Goal: Contribute content

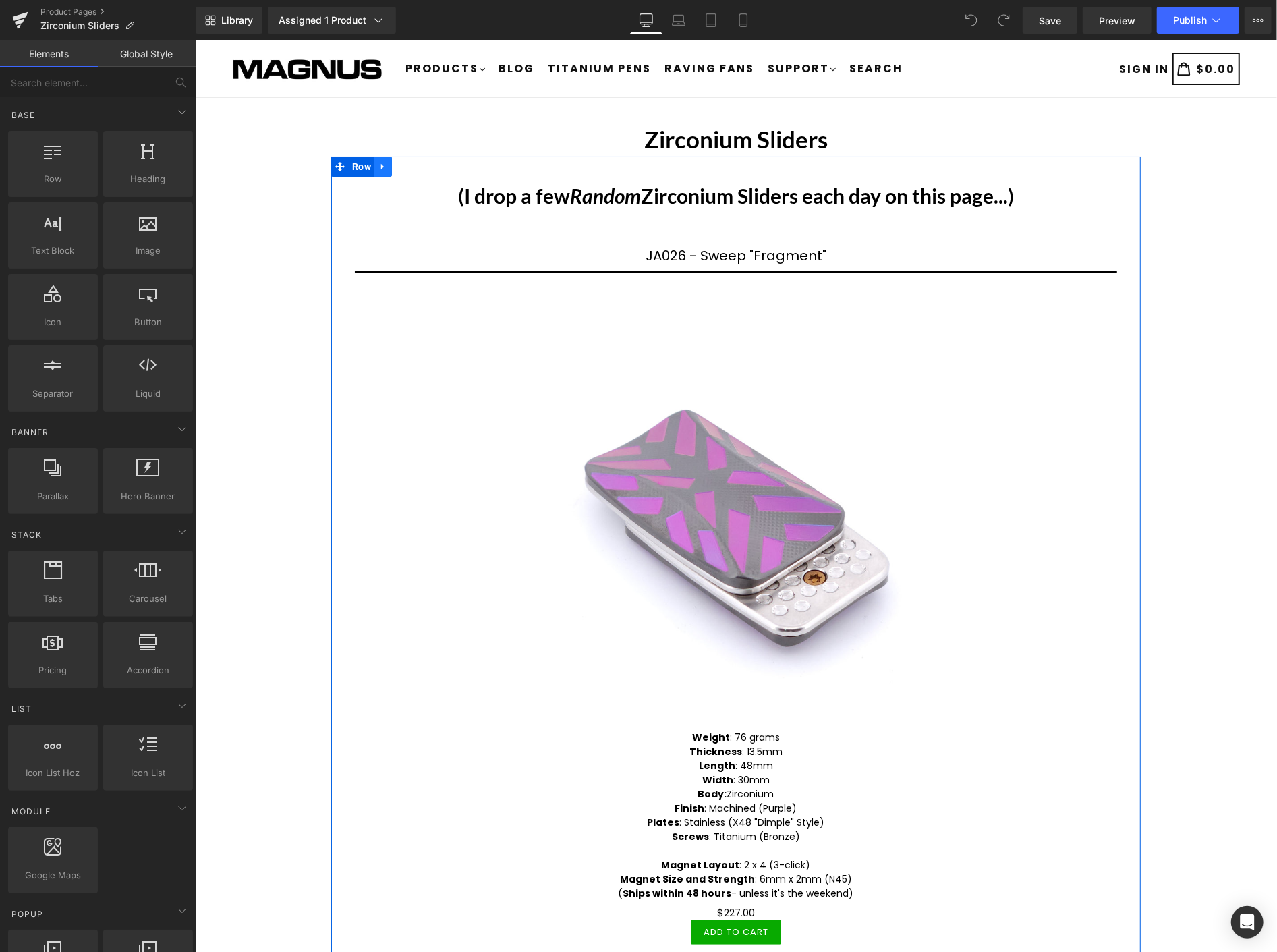
click at [379, 165] on icon at bounding box center [383, 166] width 9 height 10
click at [416, 162] on icon at bounding box center [417, 166] width 9 height 9
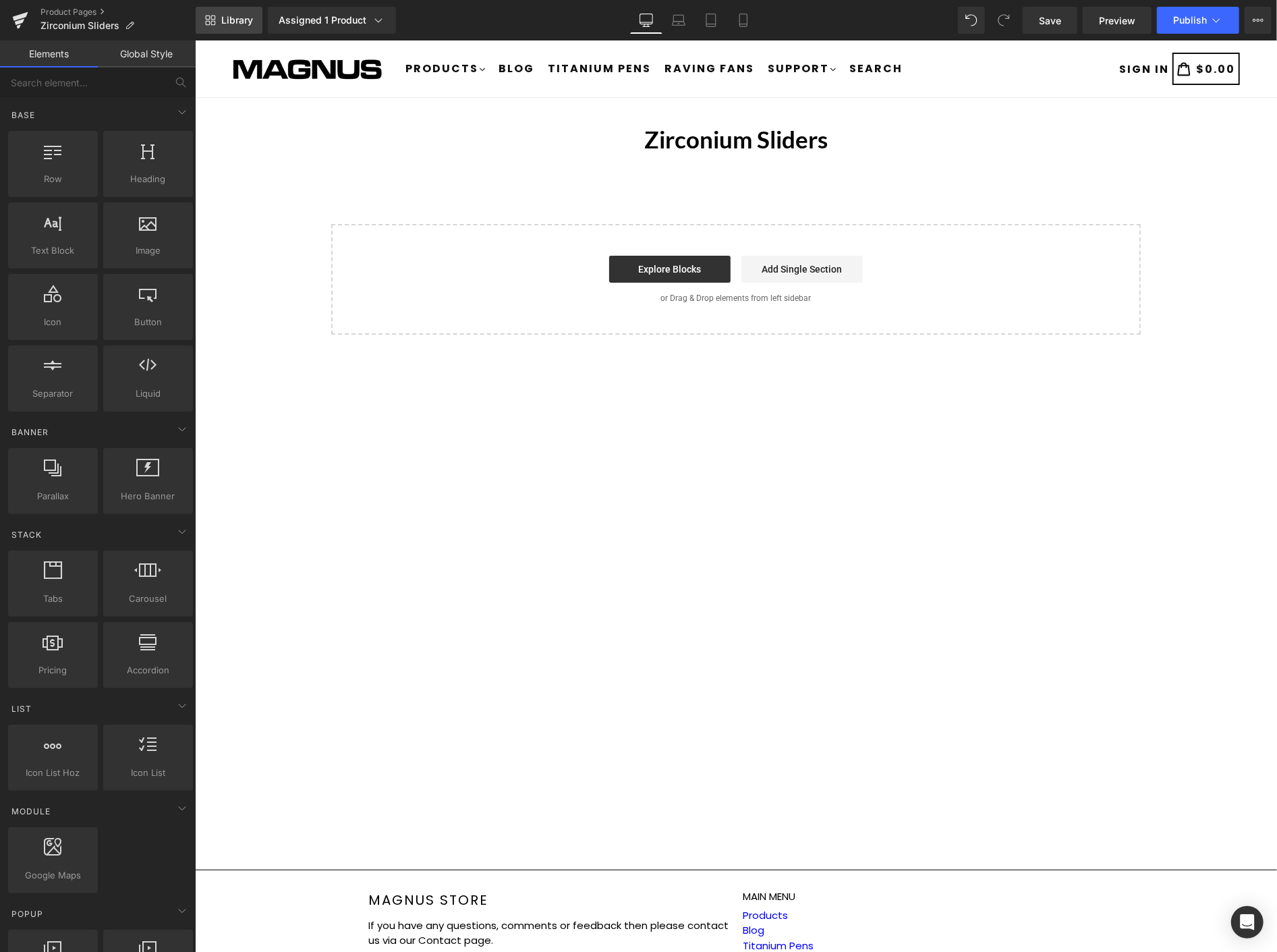
click at [238, 22] on span "Library" at bounding box center [237, 19] width 32 height 12
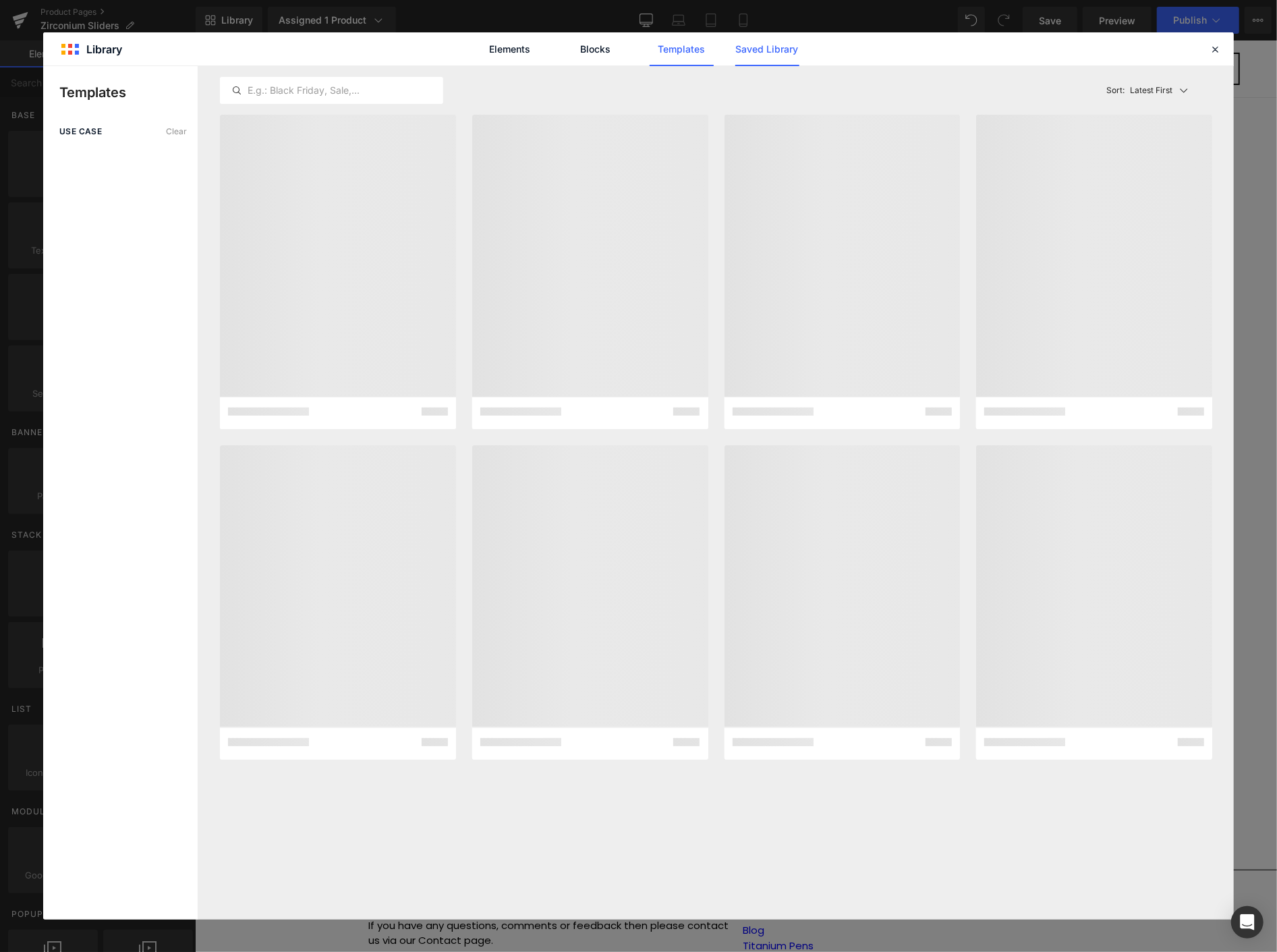
click at [772, 45] on link "Saved Library" at bounding box center [768, 49] width 64 height 34
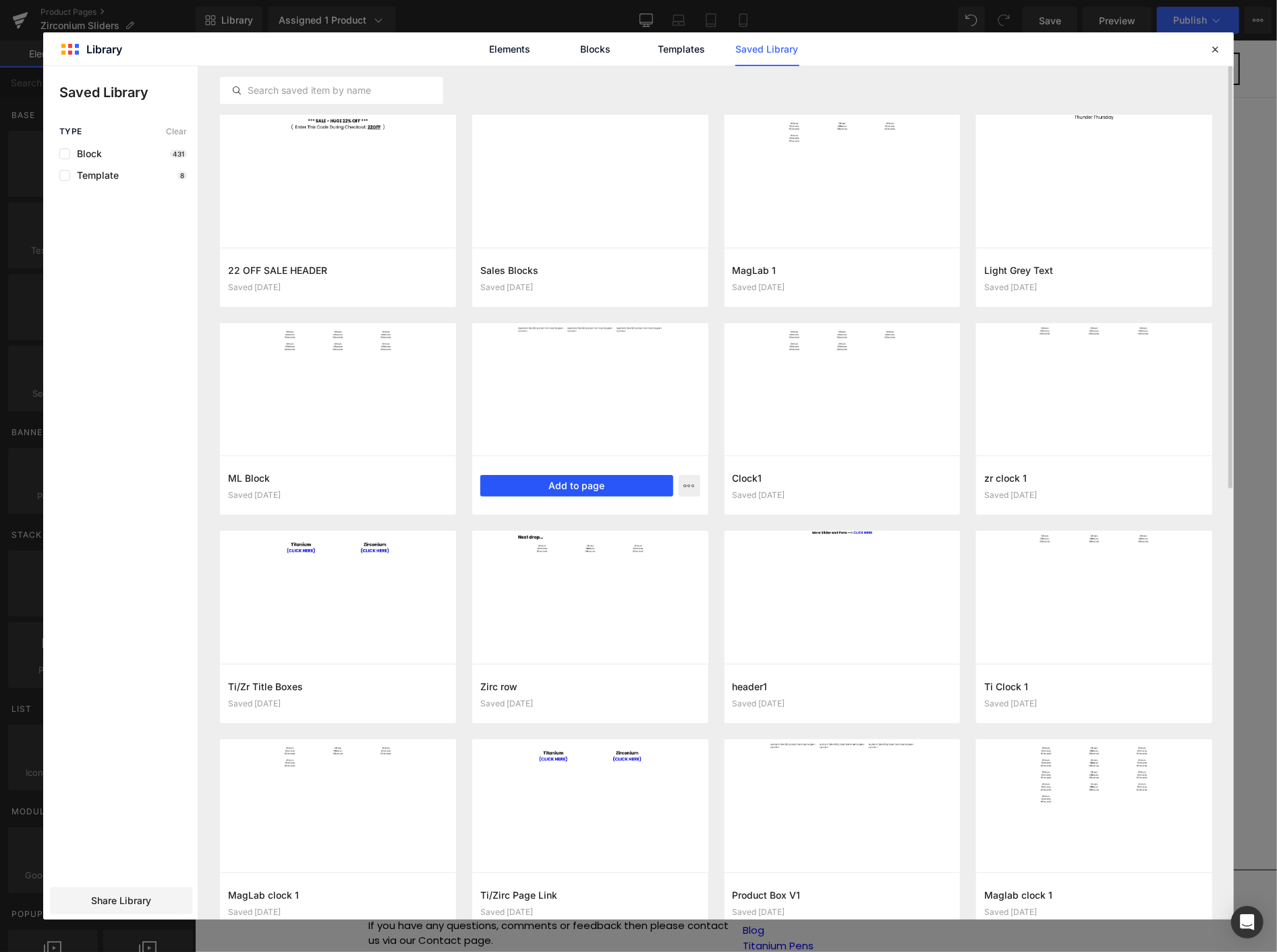
click at [574, 486] on button "Add to page" at bounding box center [577, 486] width 193 height 22
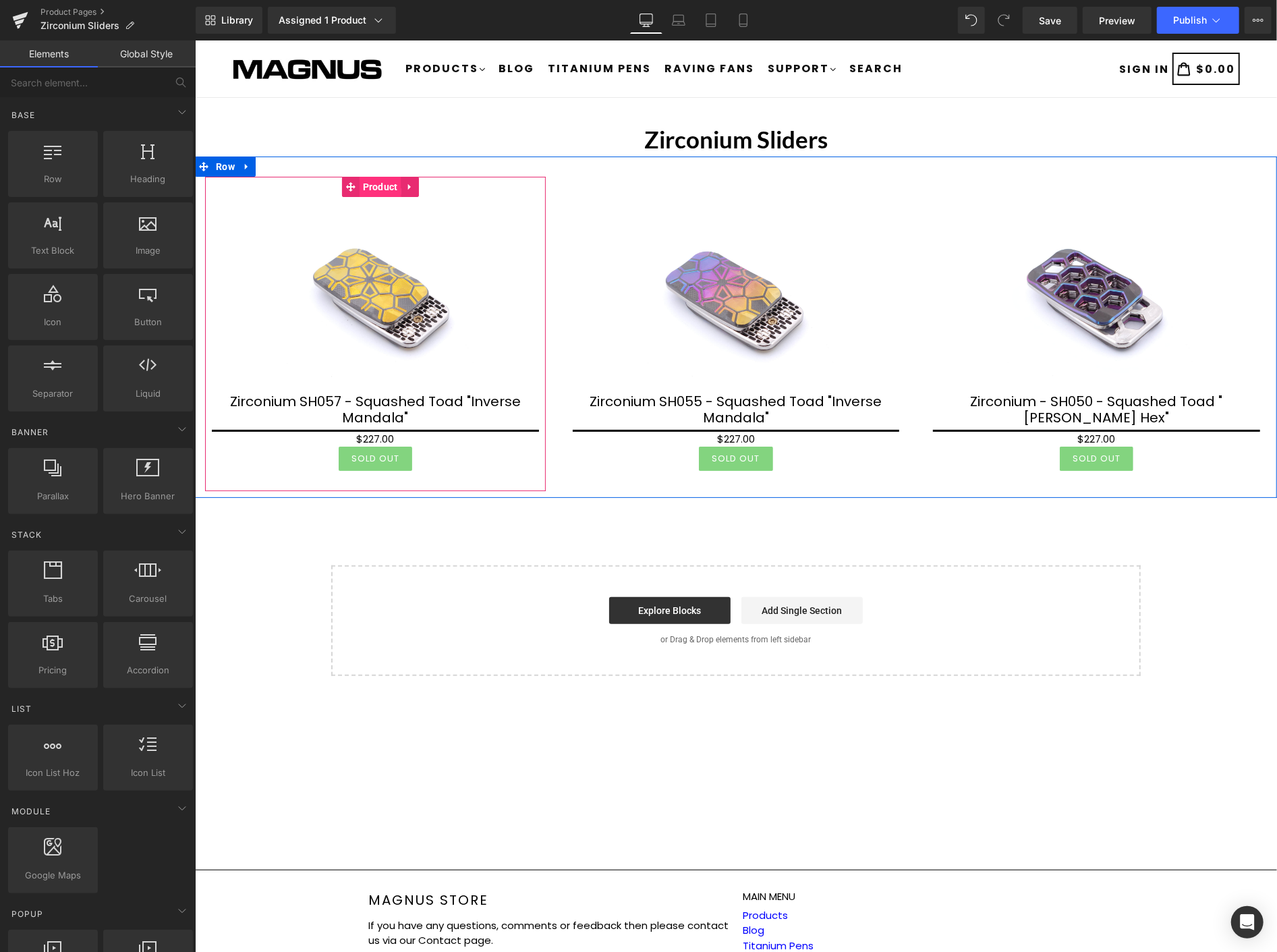
click at [370, 190] on span "Product" at bounding box center [380, 186] width 42 height 20
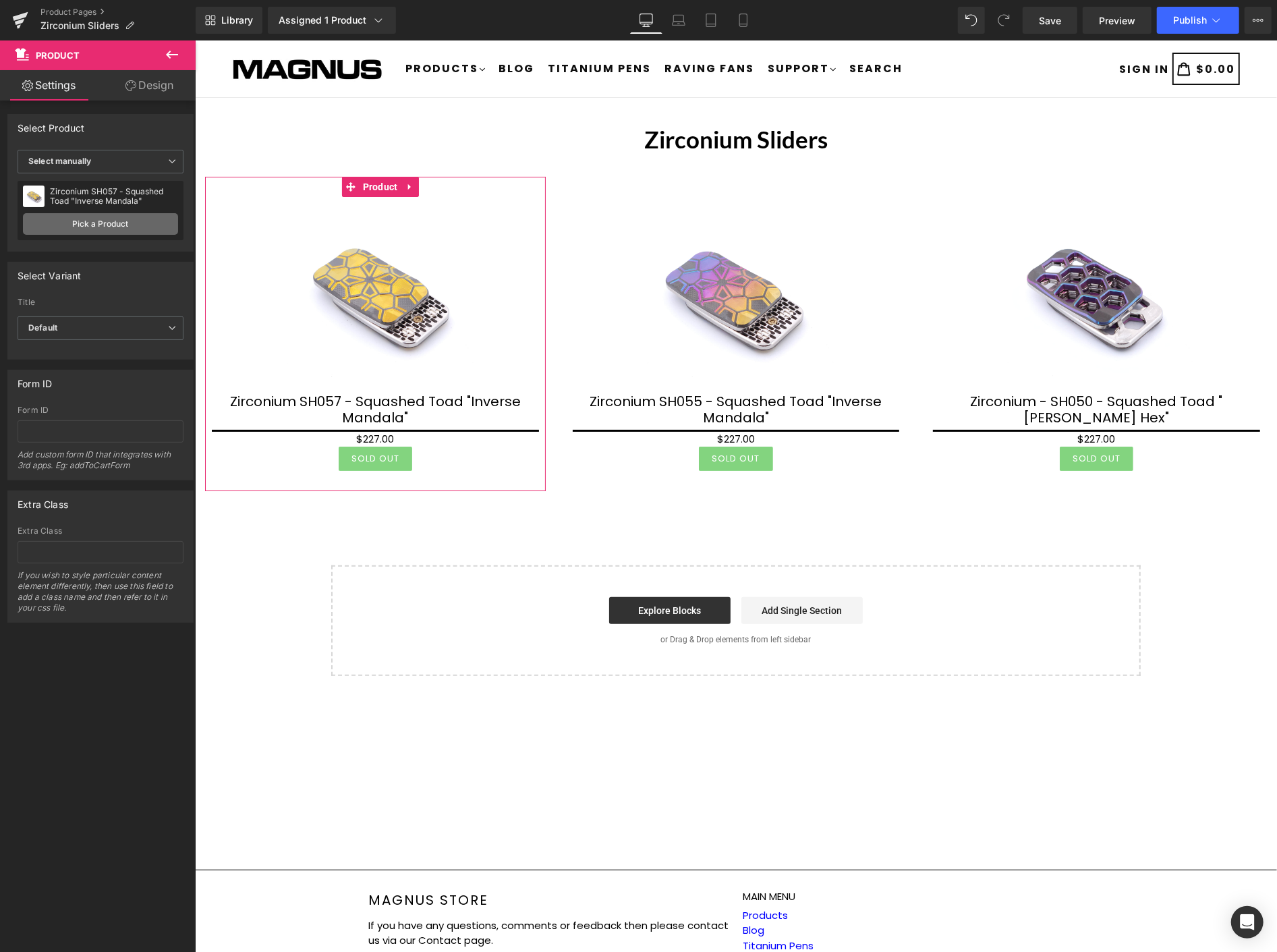
click at [124, 224] on link "Pick a Product" at bounding box center [100, 224] width 155 height 22
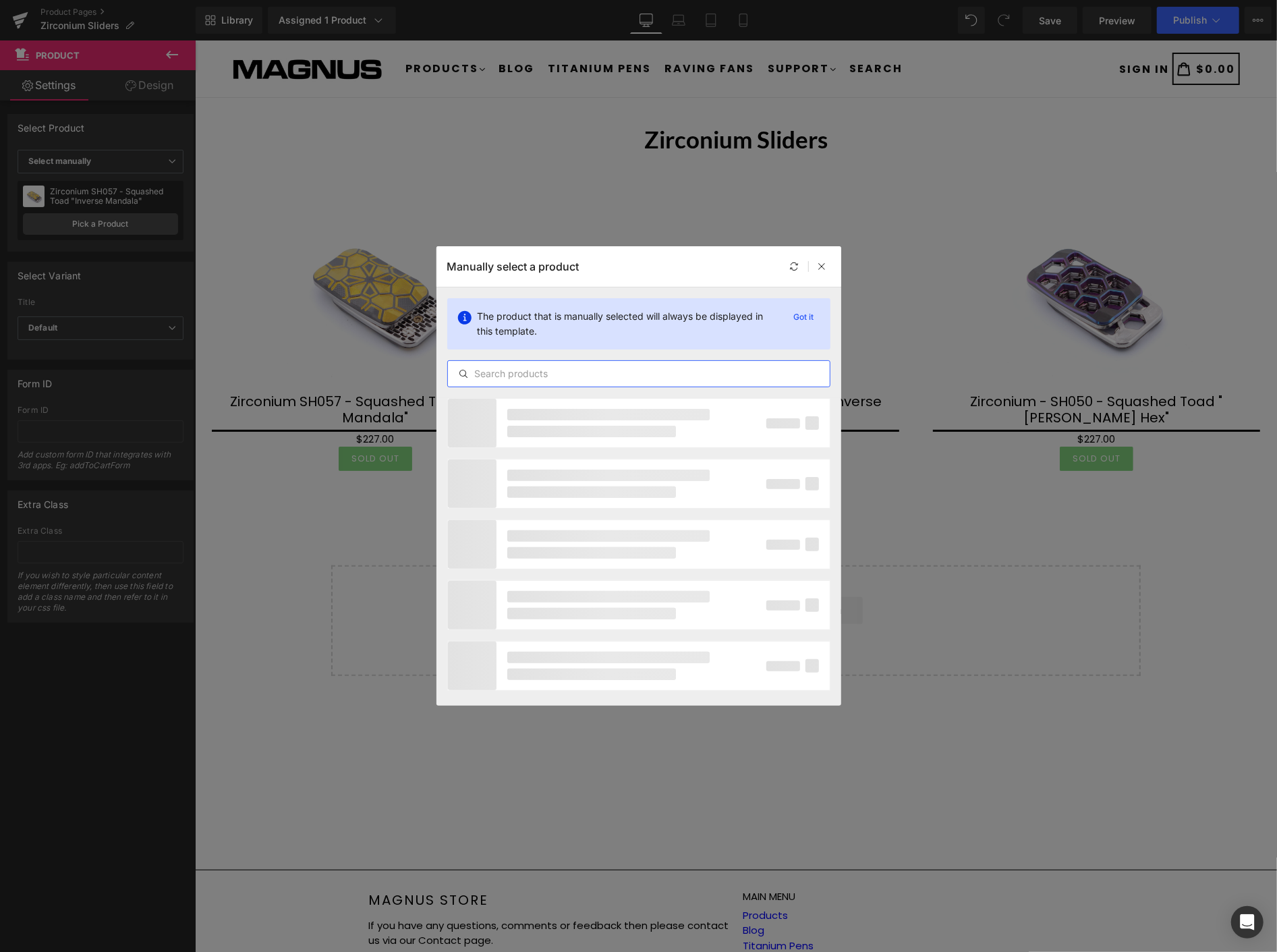
click at [515, 371] on input "text" at bounding box center [638, 374] width 382 height 17
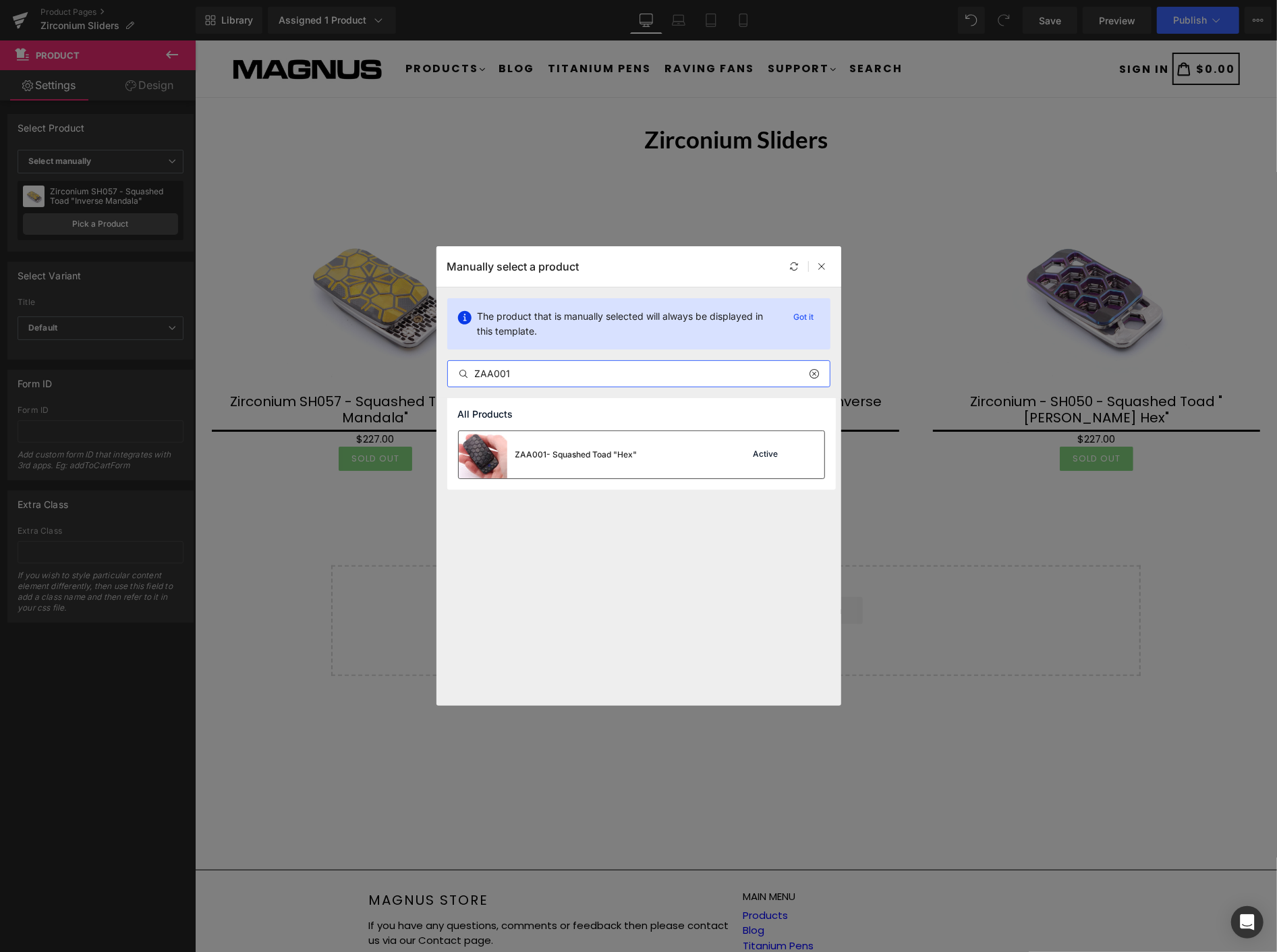
type input "ZAA001"
drag, startPoint x: 561, startPoint y: 449, endPoint x: 366, endPoint y: 409, distance: 199.1
click at [561, 449] on div "ZAA001- Squashed Toad "Hex"" at bounding box center [576, 454] width 122 height 12
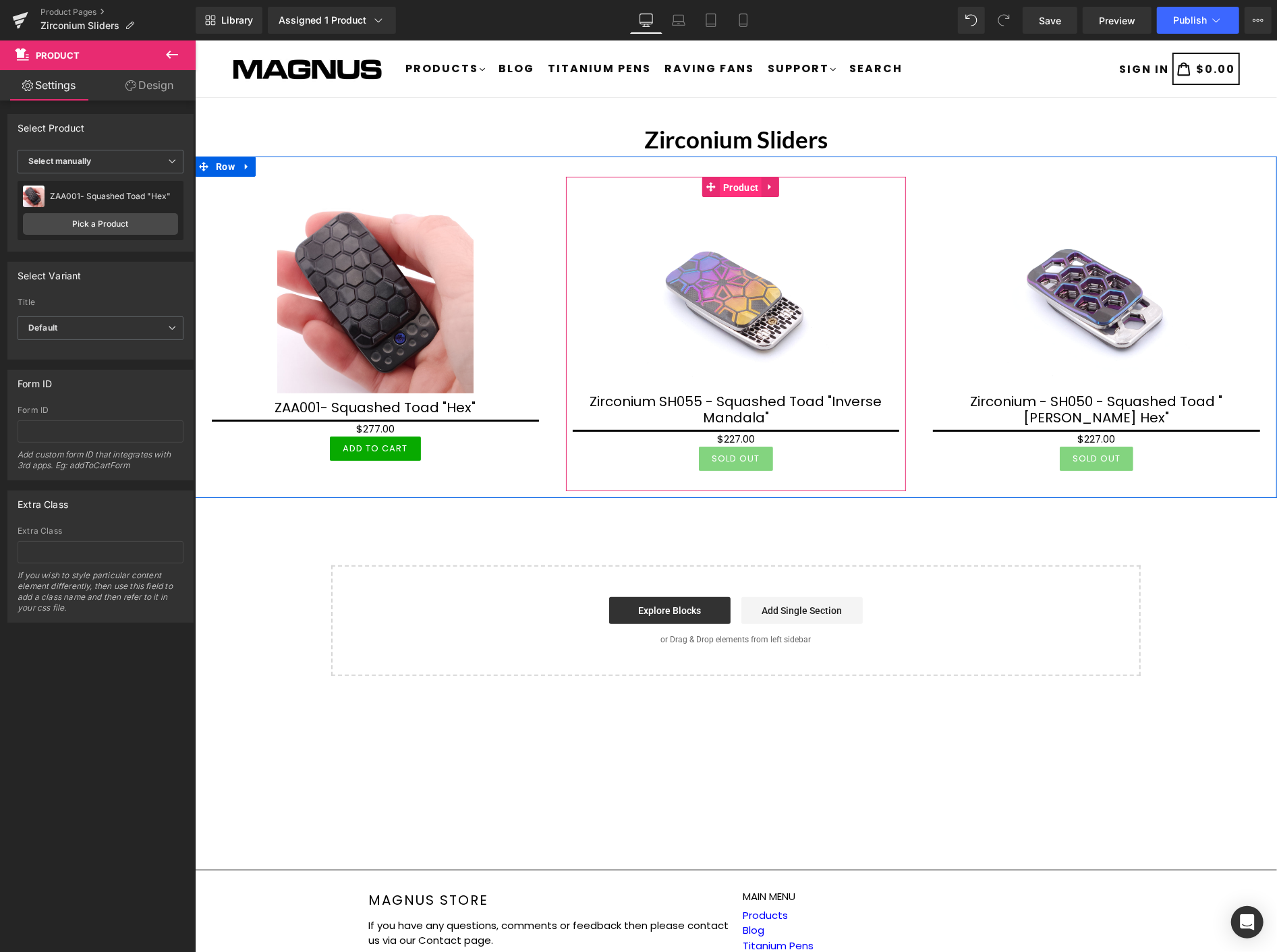
click at [735, 191] on span "Product" at bounding box center [740, 187] width 42 height 20
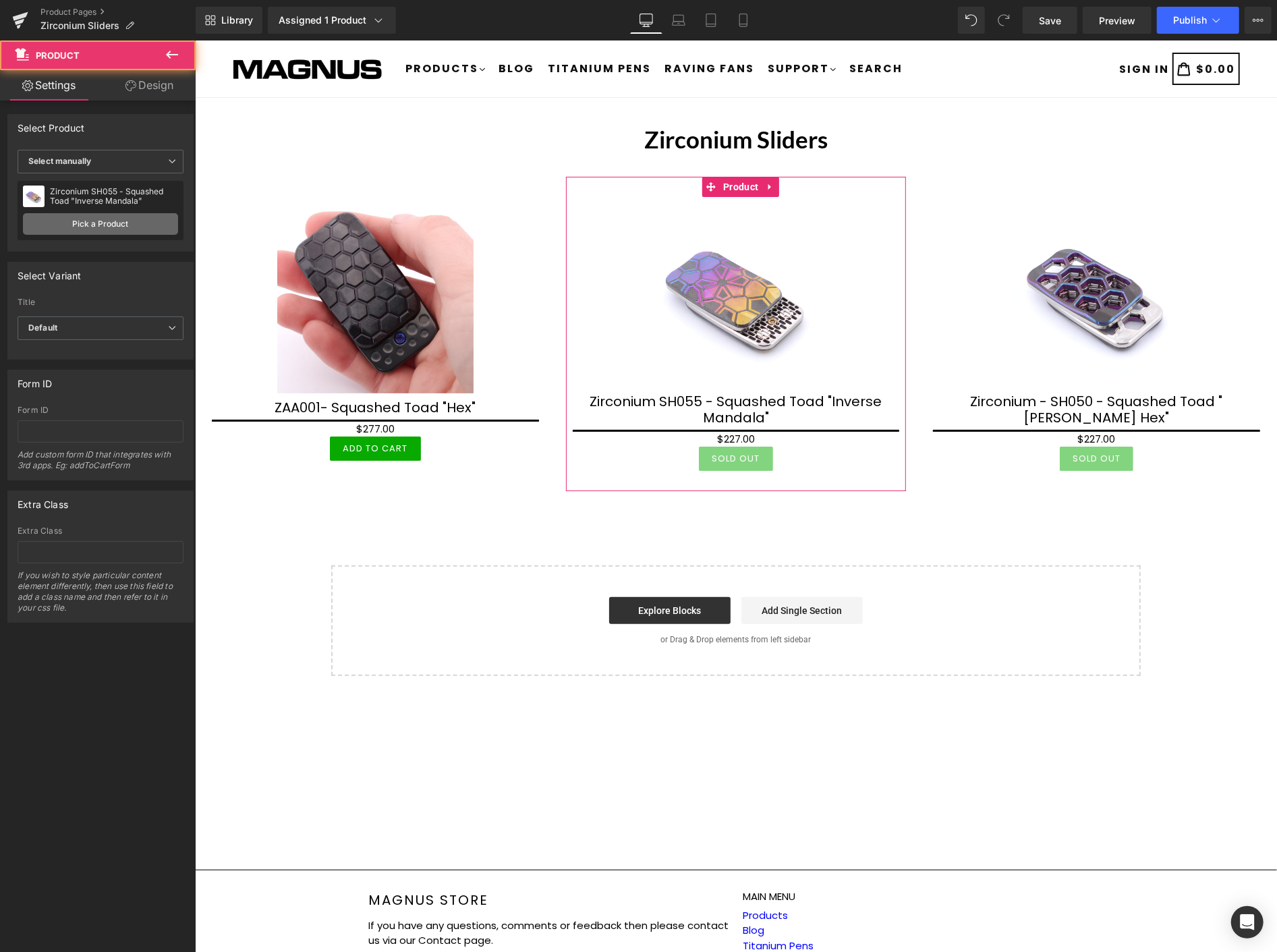
click at [106, 224] on link "Pick a Product" at bounding box center [100, 224] width 155 height 22
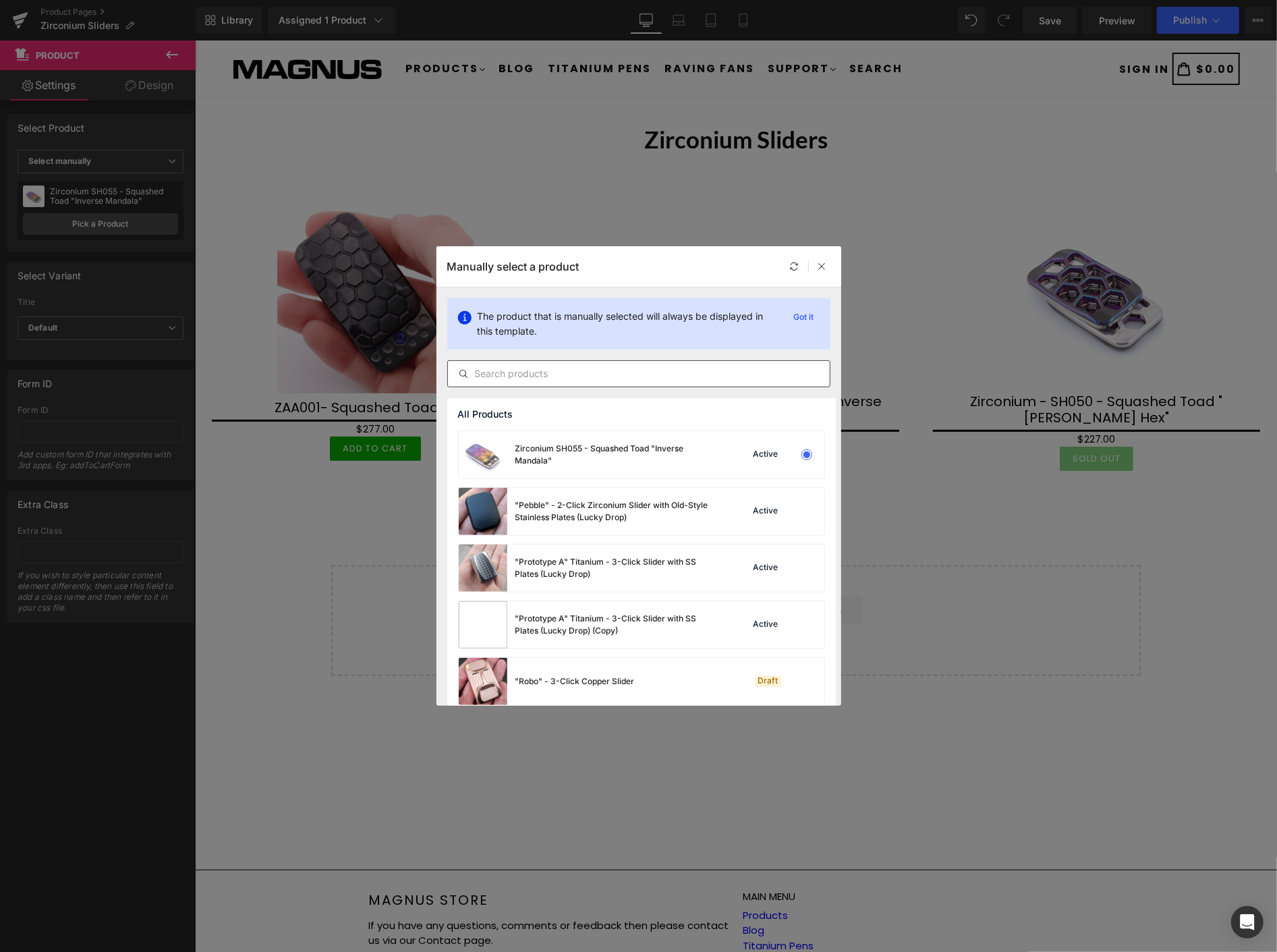
click at [506, 372] on input "text" at bounding box center [638, 374] width 382 height 17
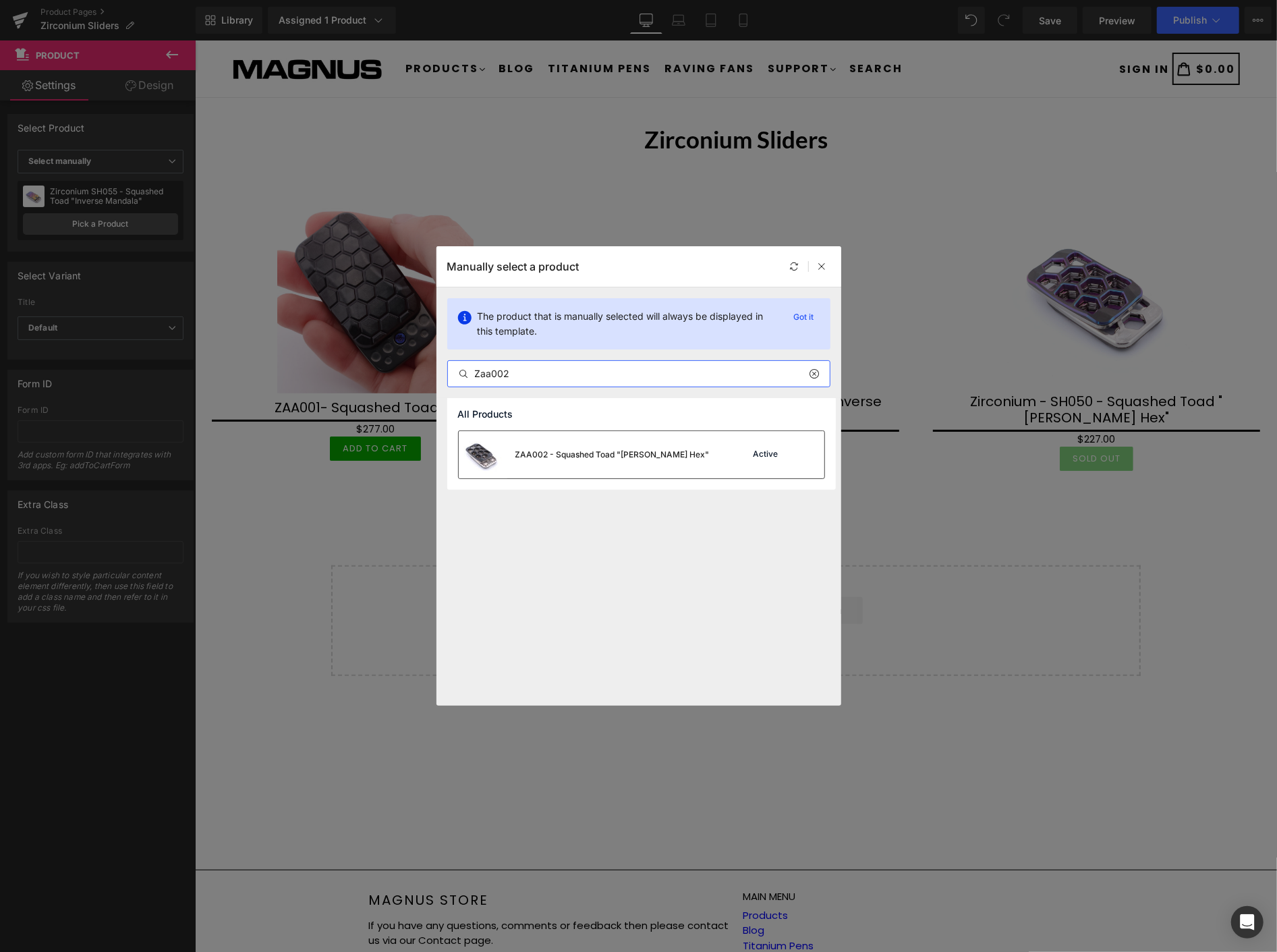
type input "Zaa002"
click at [568, 460] on div "ZAA002 - Squashed Toad "[PERSON_NAME] Hex"" at bounding box center [584, 454] width 251 height 47
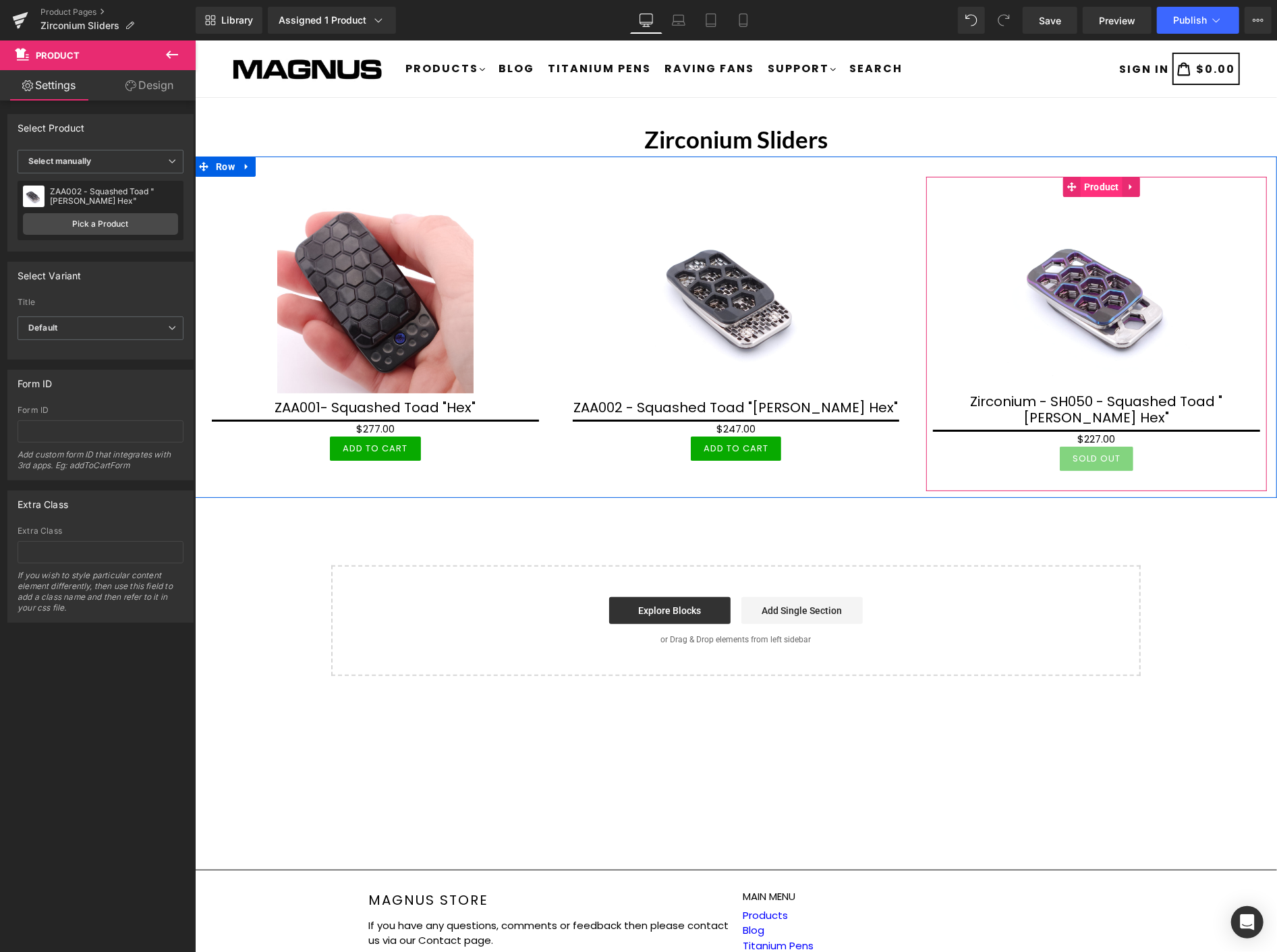
click at [1090, 186] on span "Product" at bounding box center [1102, 186] width 42 height 20
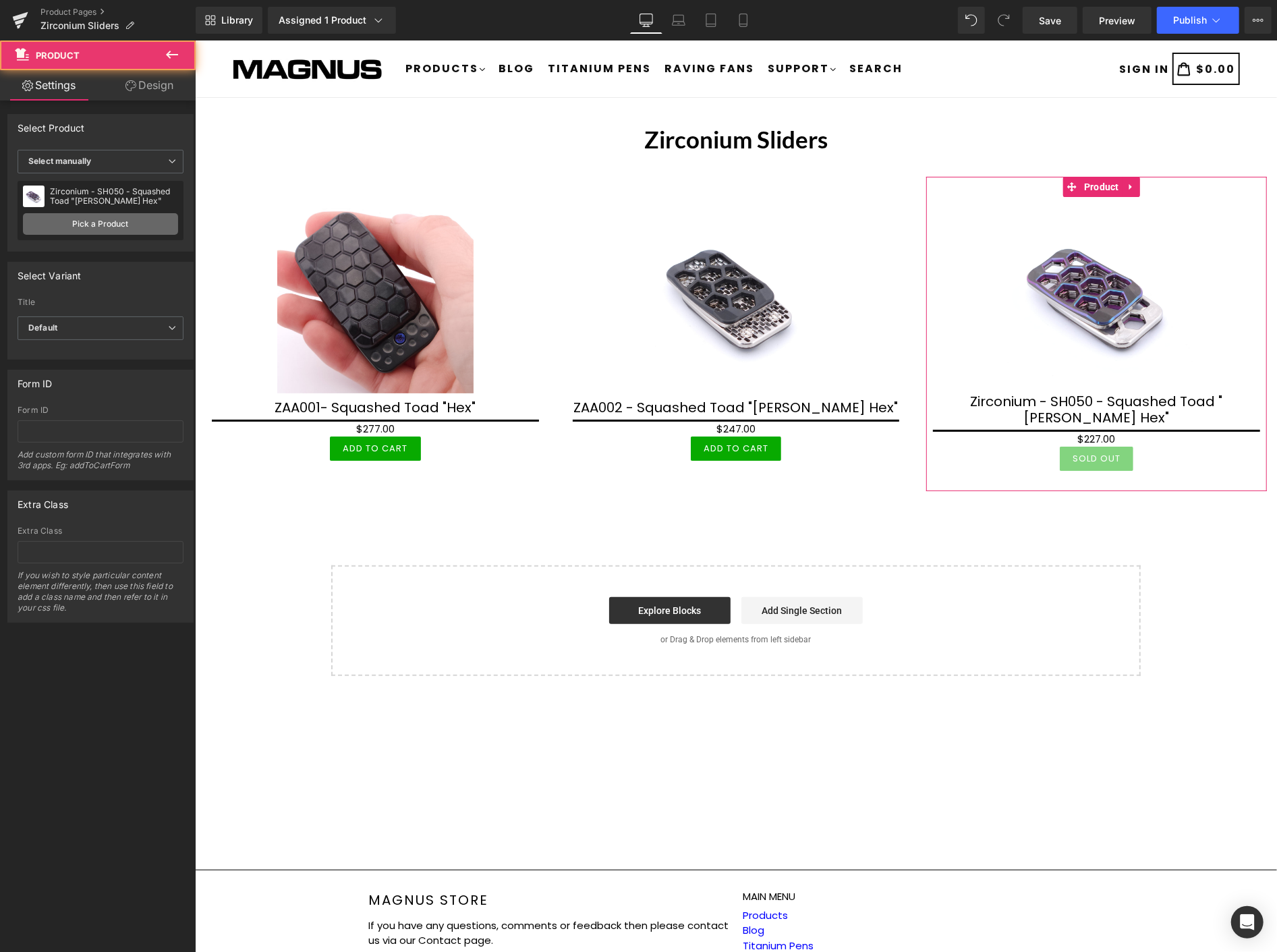
click at [98, 217] on link "Pick a Product" at bounding box center [100, 224] width 155 height 22
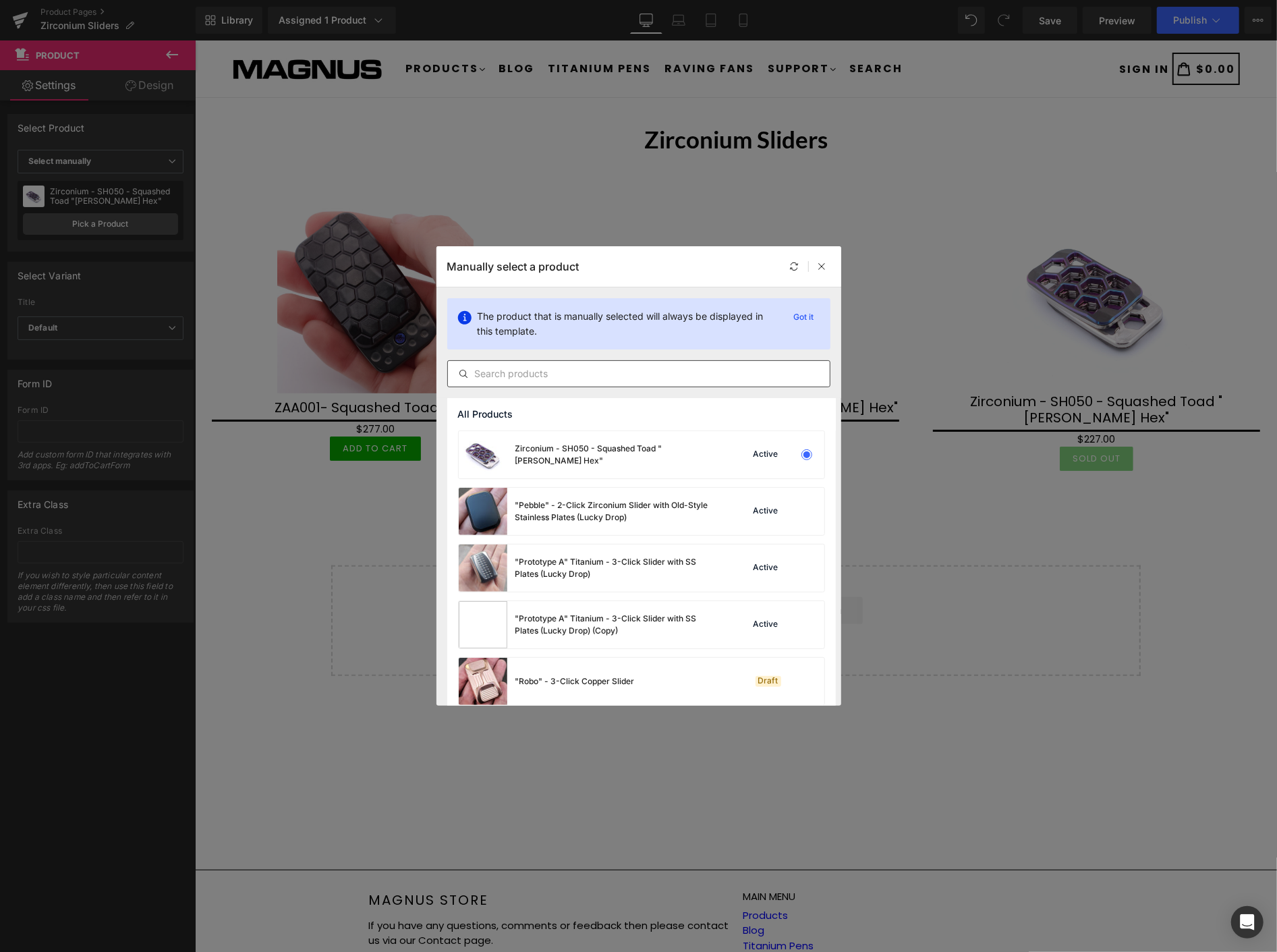
click at [505, 369] on input "text" at bounding box center [638, 374] width 382 height 17
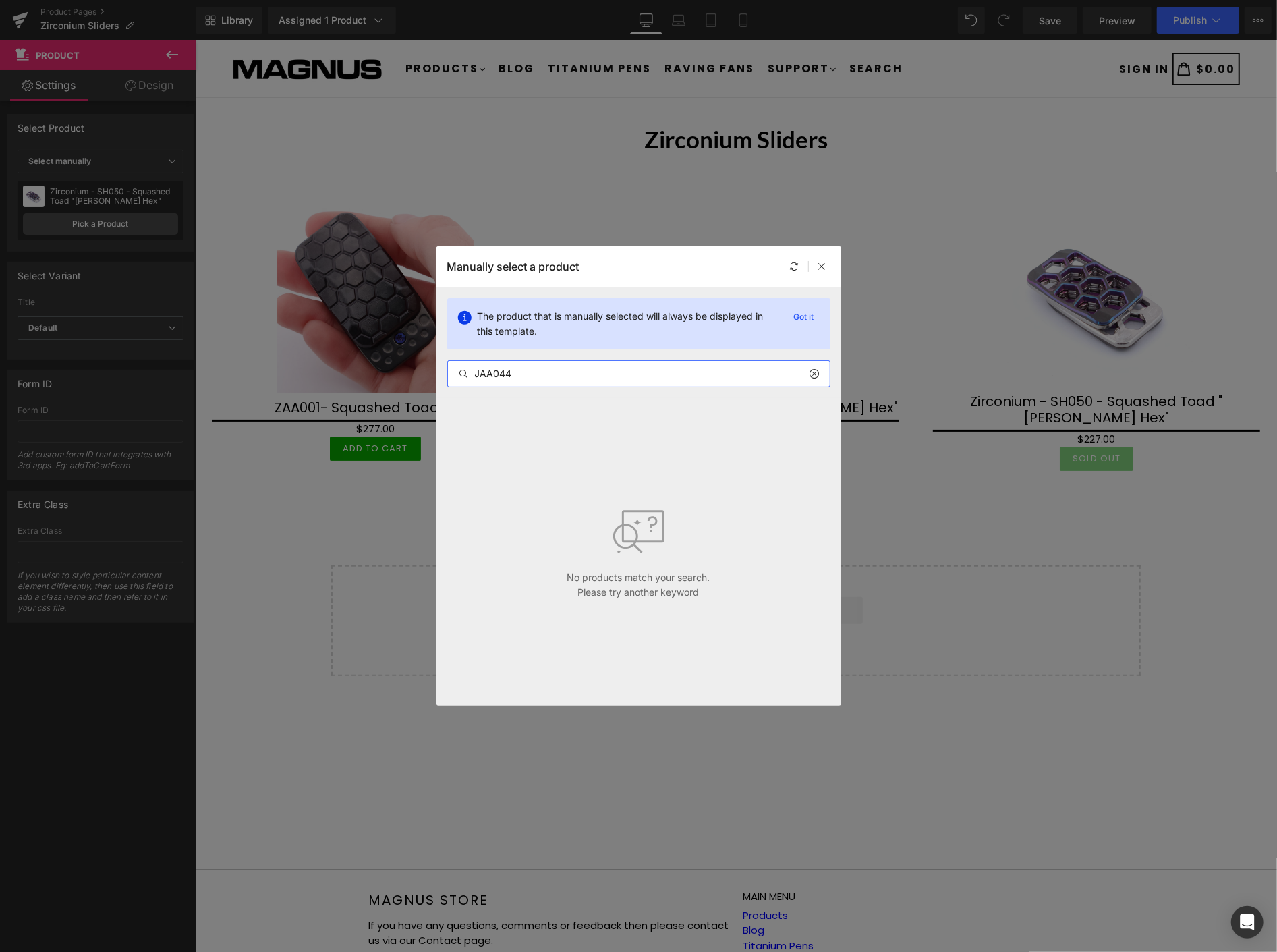
click at [495, 375] on input "JAA044" at bounding box center [638, 374] width 382 height 17
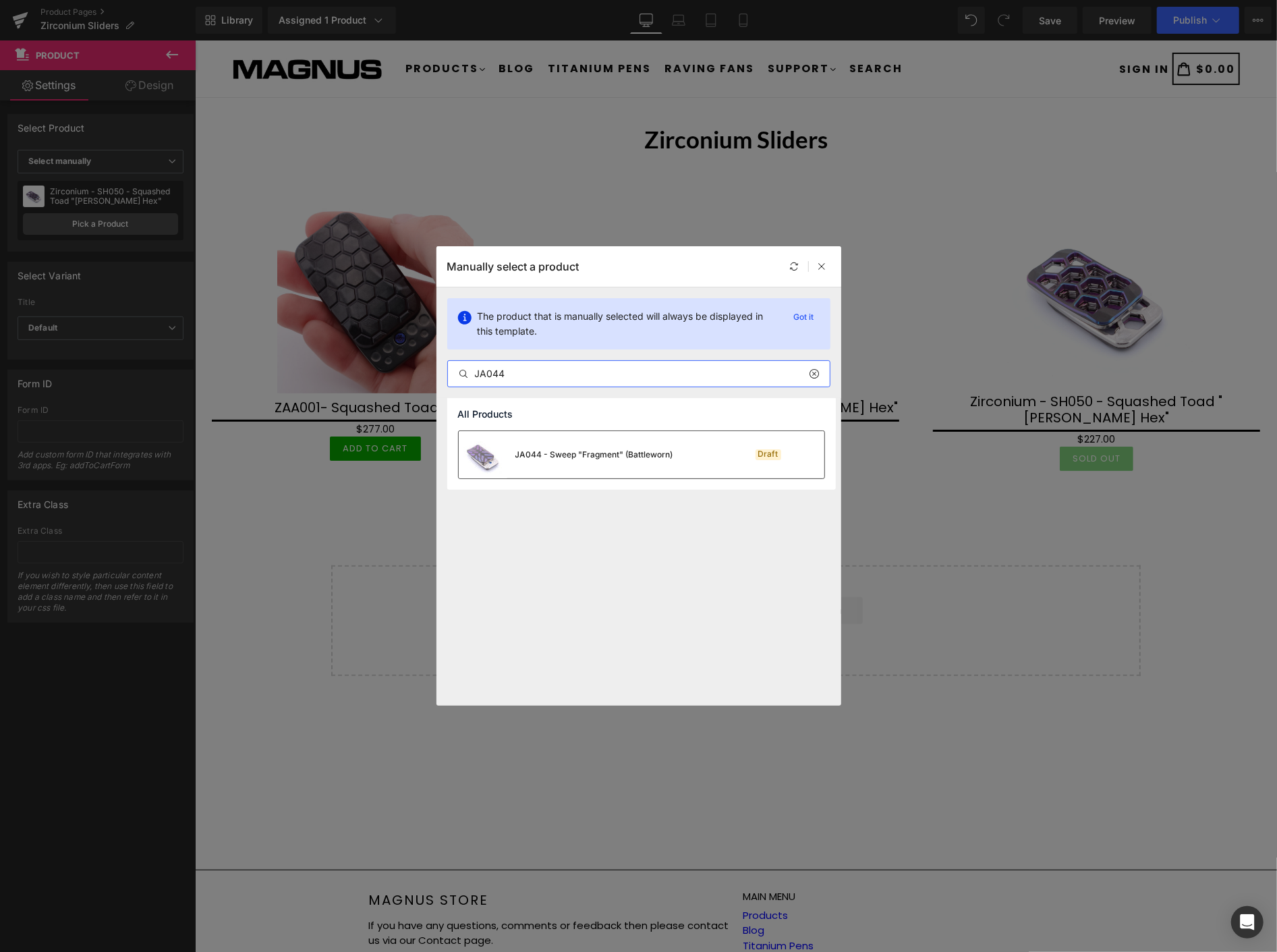
type input "JA044"
click at [574, 452] on div "JA044 - Sweep "Fragment" (Battleworn)" at bounding box center [594, 454] width 158 height 12
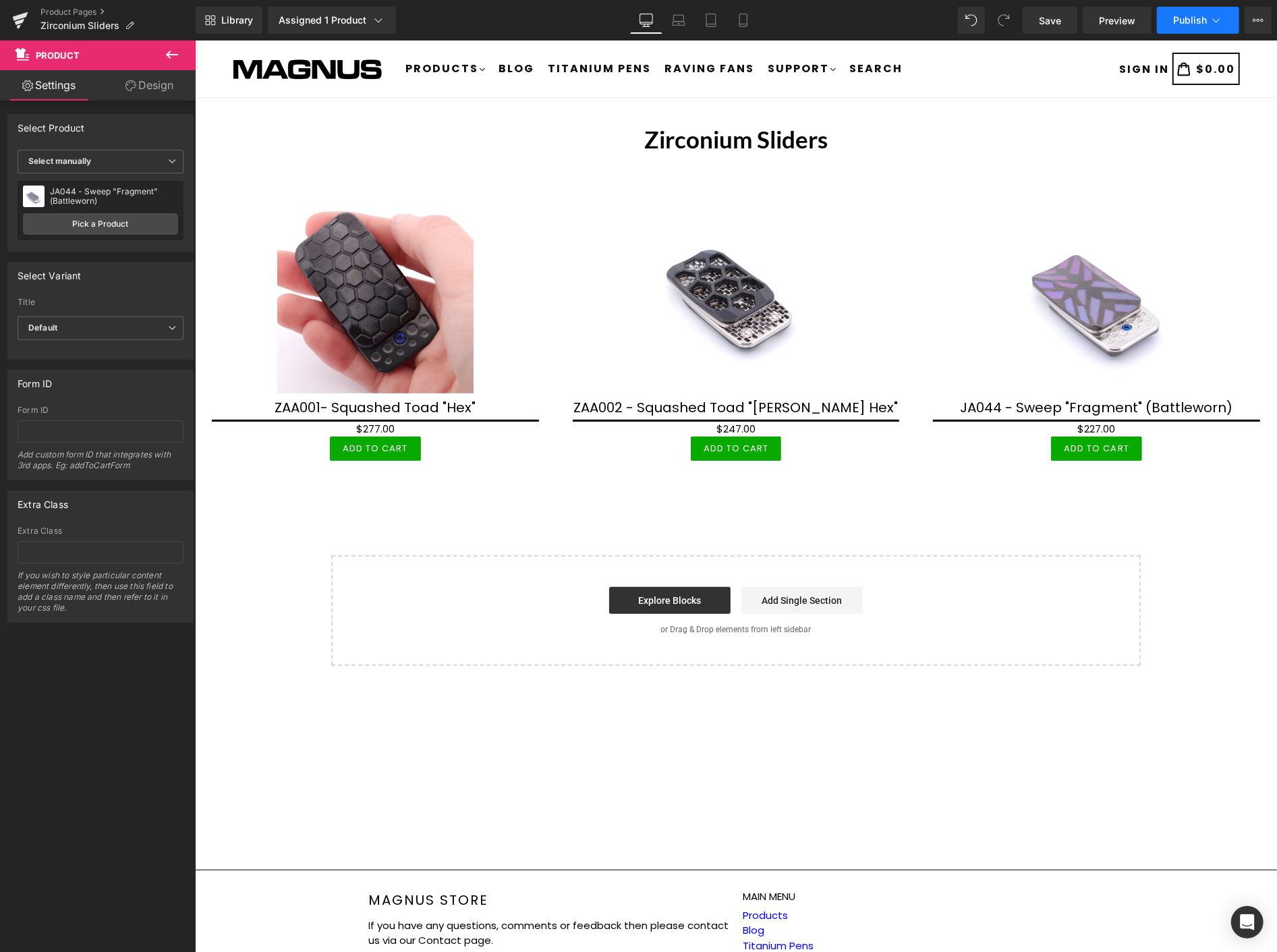
click at [1186, 15] on span "Publish" at bounding box center [1190, 20] width 34 height 11
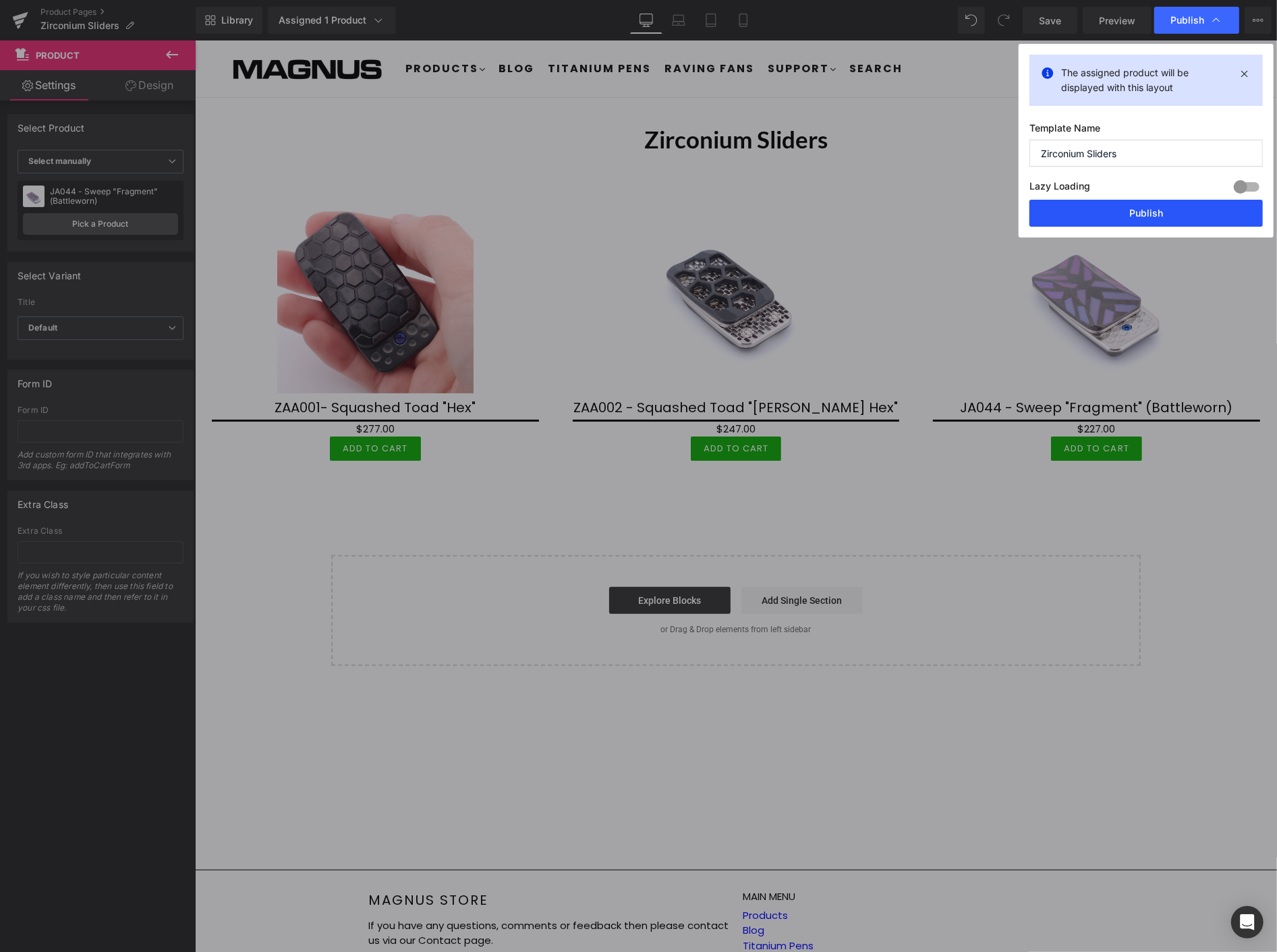
click at [1151, 212] on button "Publish" at bounding box center [1147, 213] width 234 height 27
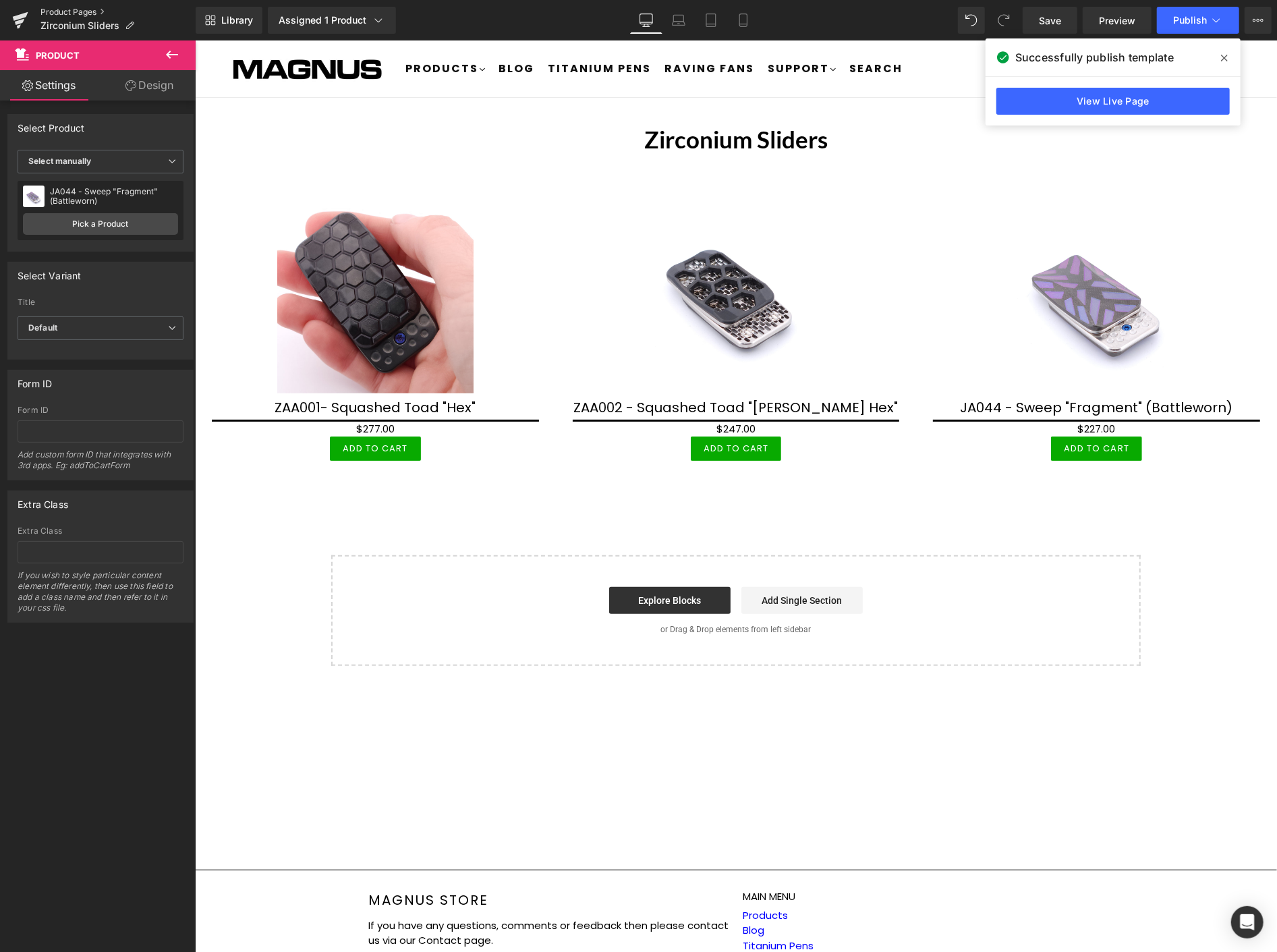
click at [78, 11] on link "Product Pages" at bounding box center [117, 12] width 155 height 11
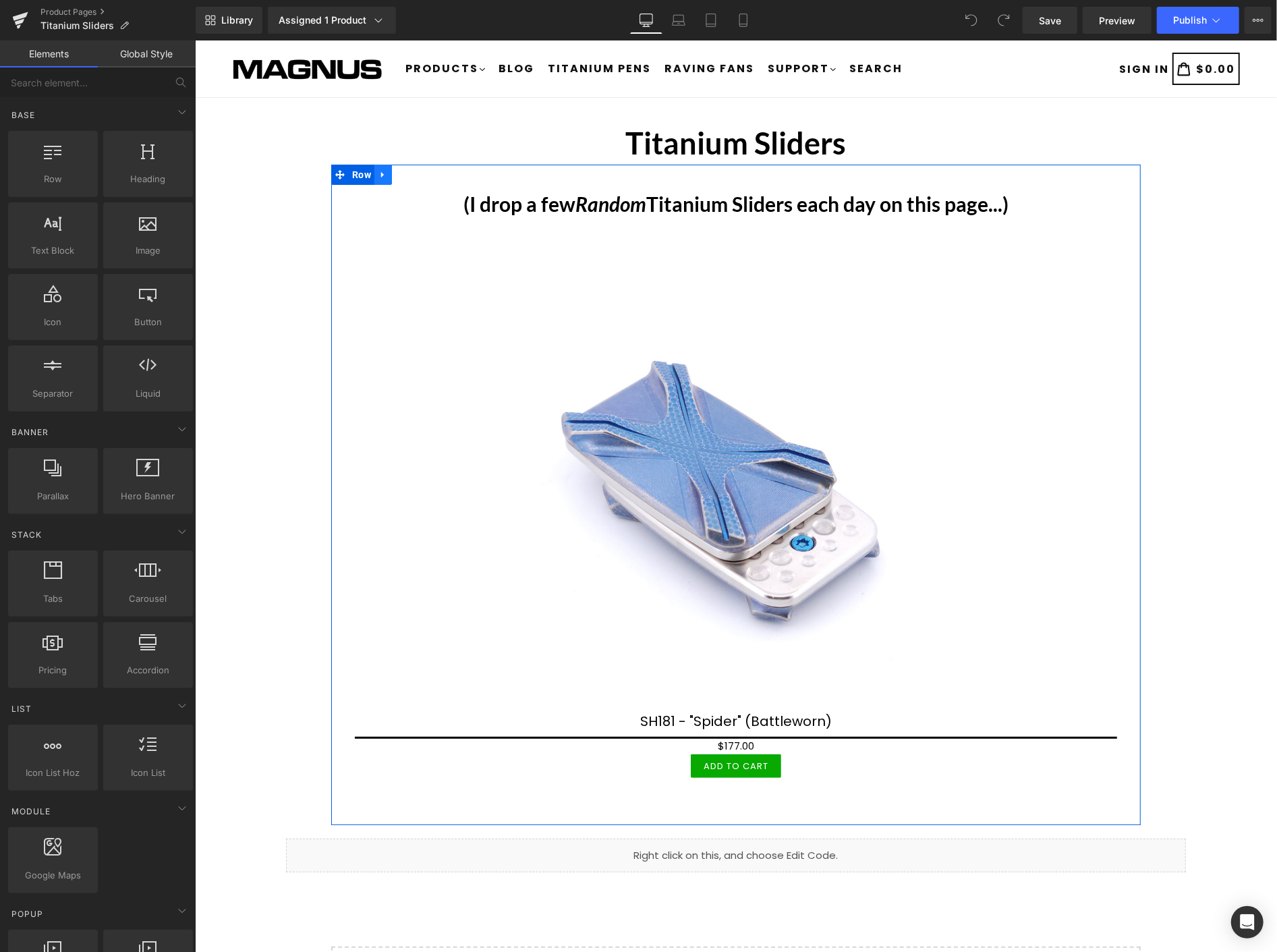
click at [378, 176] on icon at bounding box center [383, 174] width 9 height 10
click at [414, 175] on icon at bounding box center [417, 174] width 9 height 9
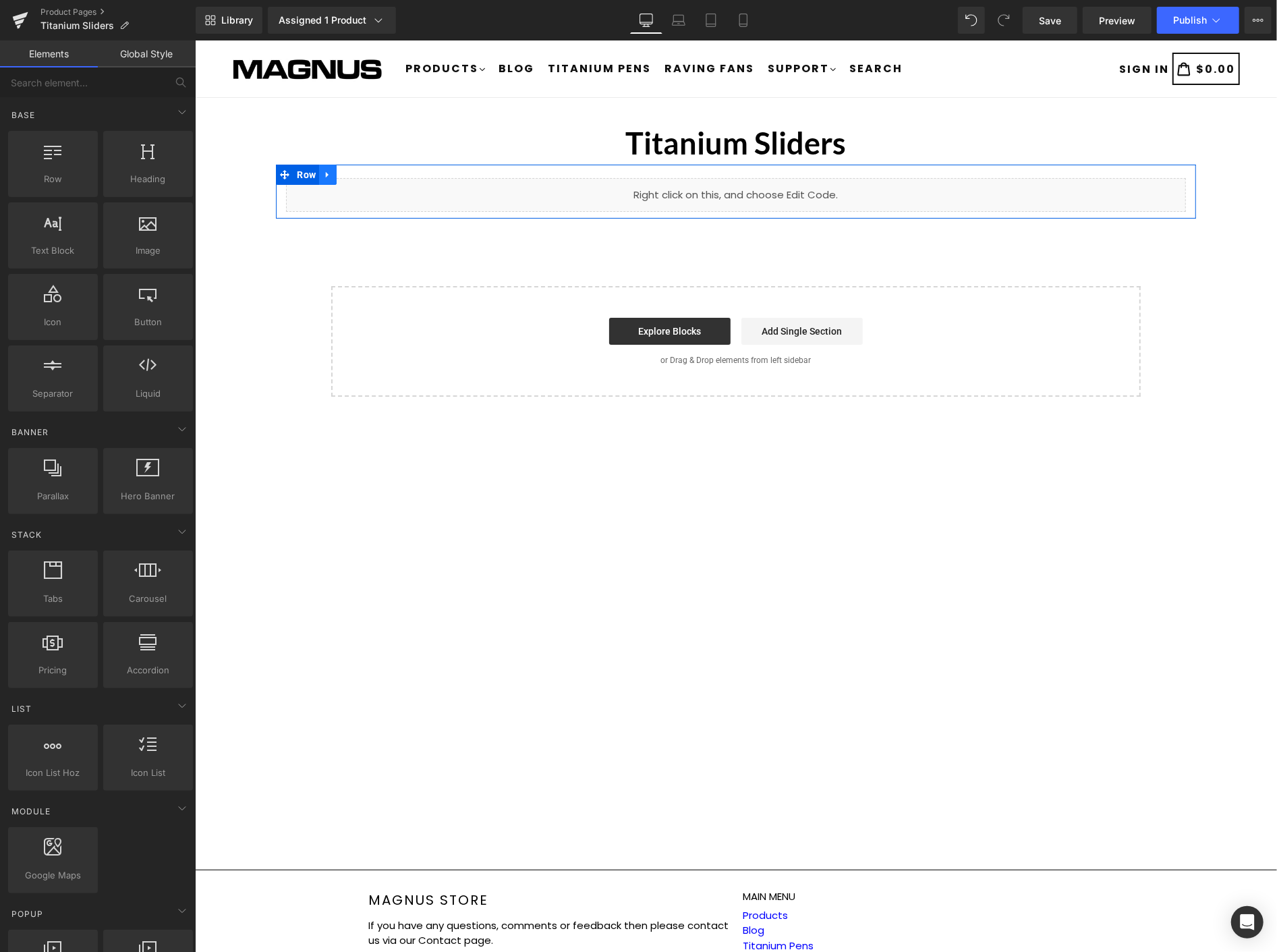
click at [326, 175] on icon at bounding box center [327, 174] width 3 height 6
click at [363, 170] on icon at bounding box center [362, 174] width 9 height 9
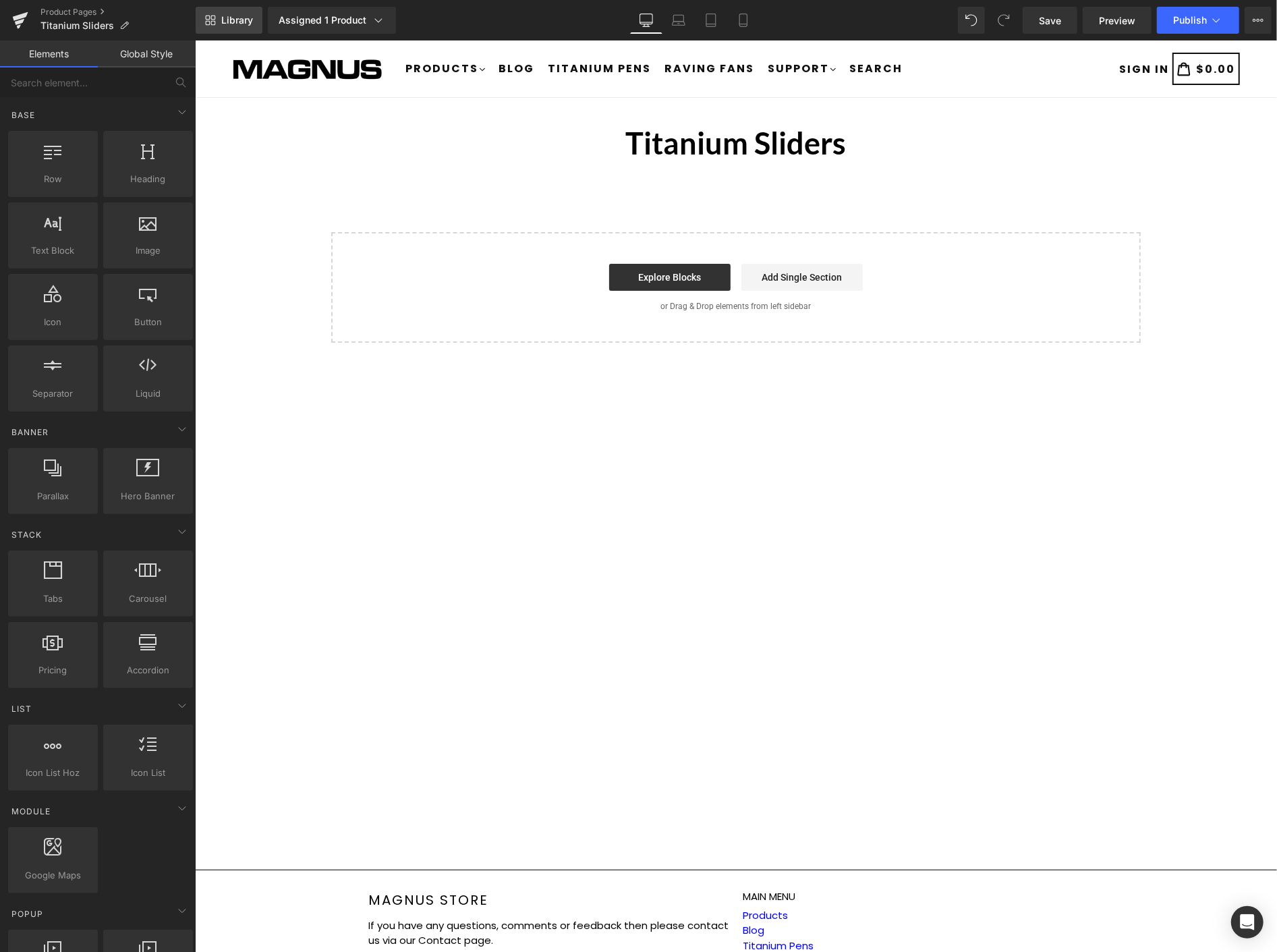
click at [233, 18] on span "Library" at bounding box center [237, 19] width 32 height 12
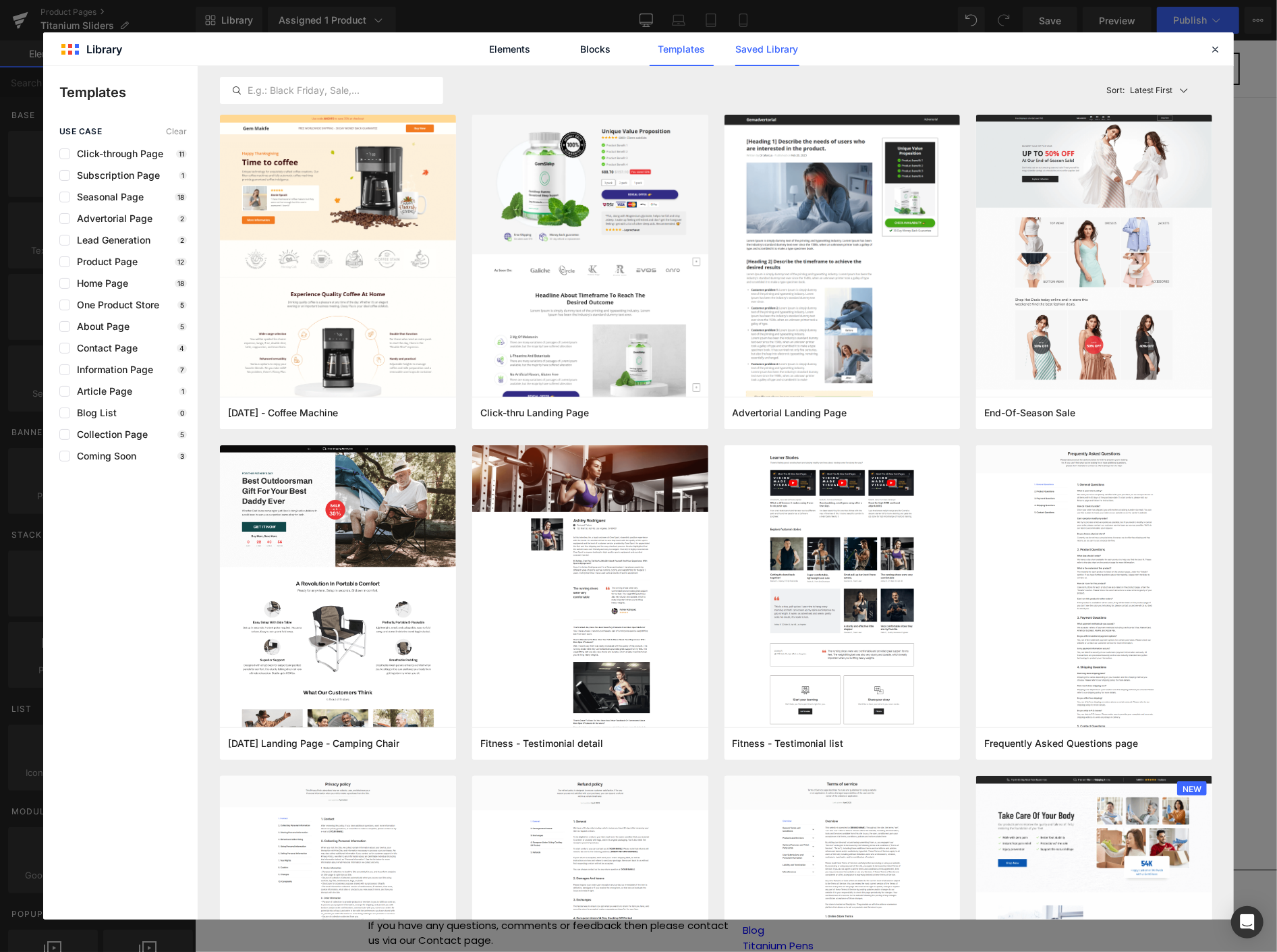
click at [780, 50] on link "Saved Library" at bounding box center [768, 49] width 64 height 34
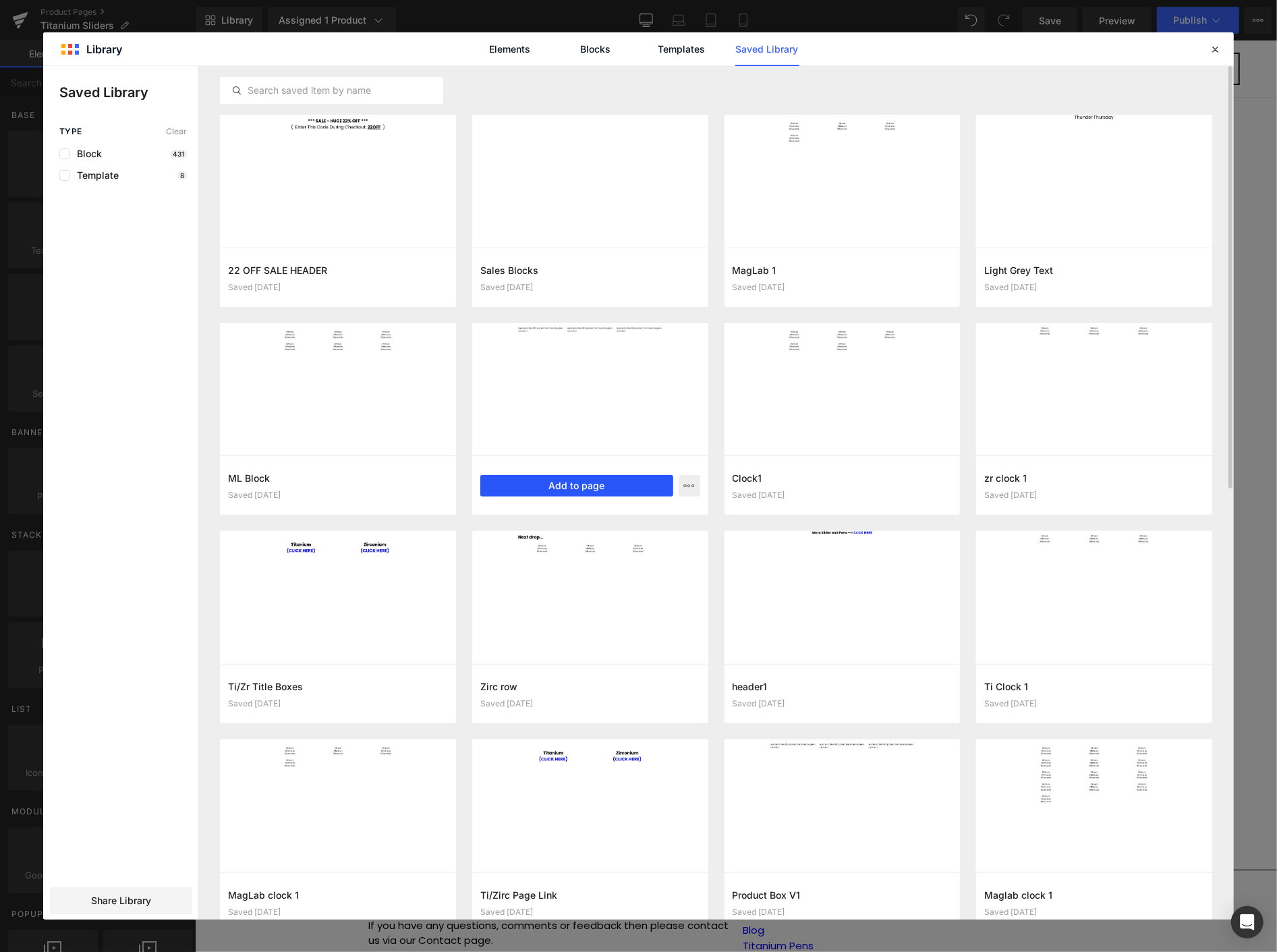
click at [576, 483] on button "Add to page" at bounding box center [577, 486] width 193 height 22
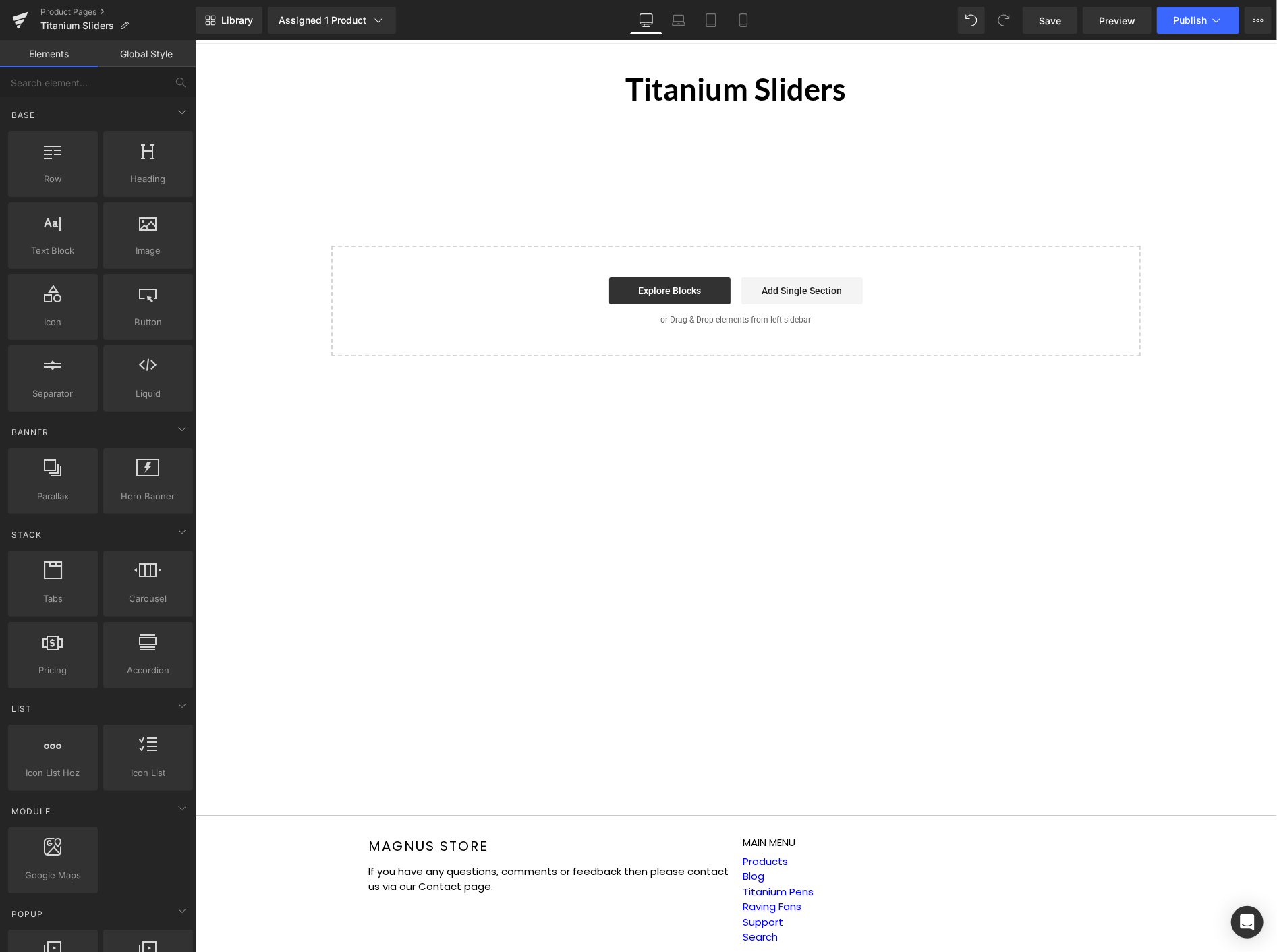
scroll to position [57, 0]
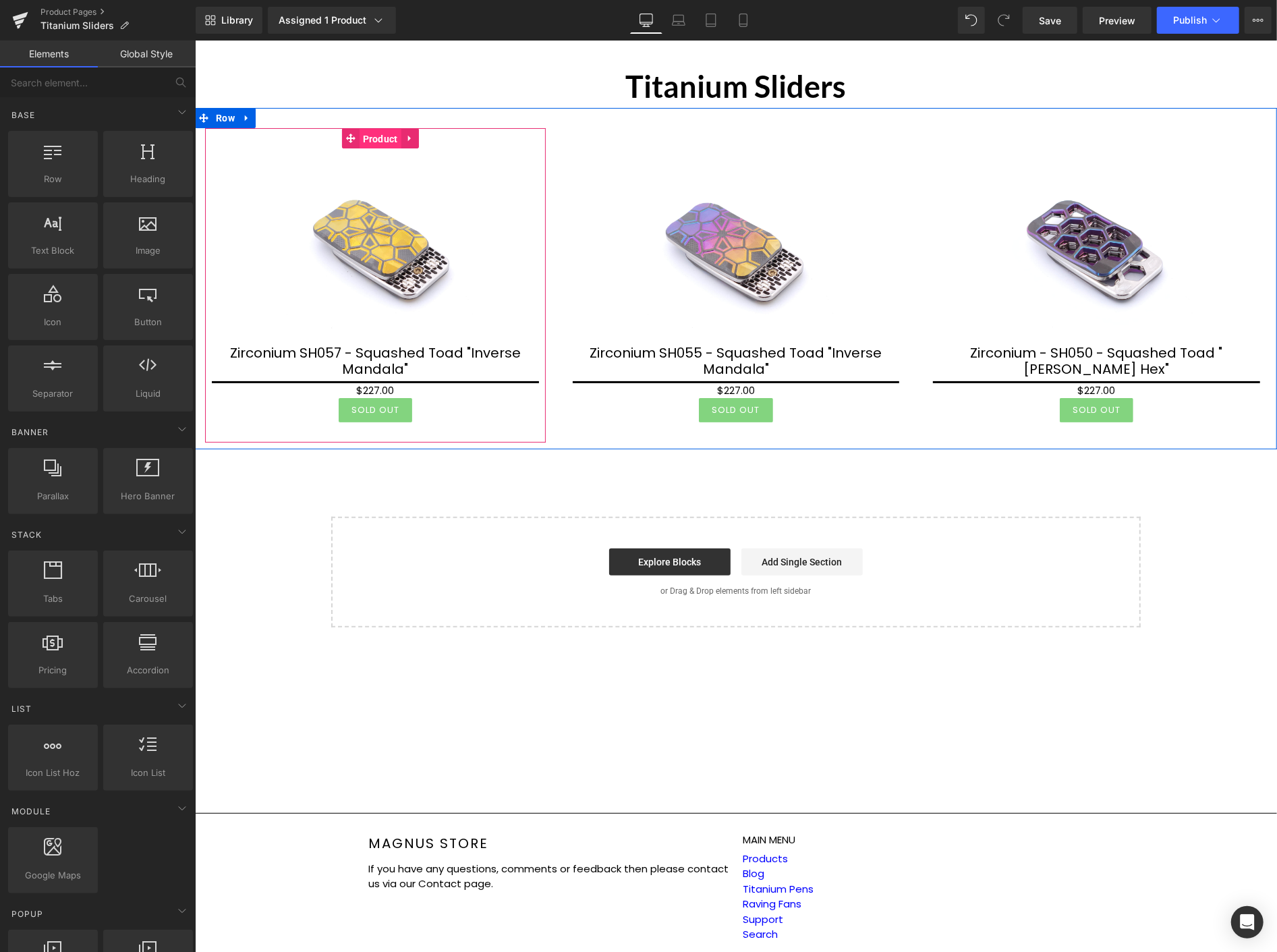
click at [374, 138] on span "Product" at bounding box center [380, 138] width 42 height 20
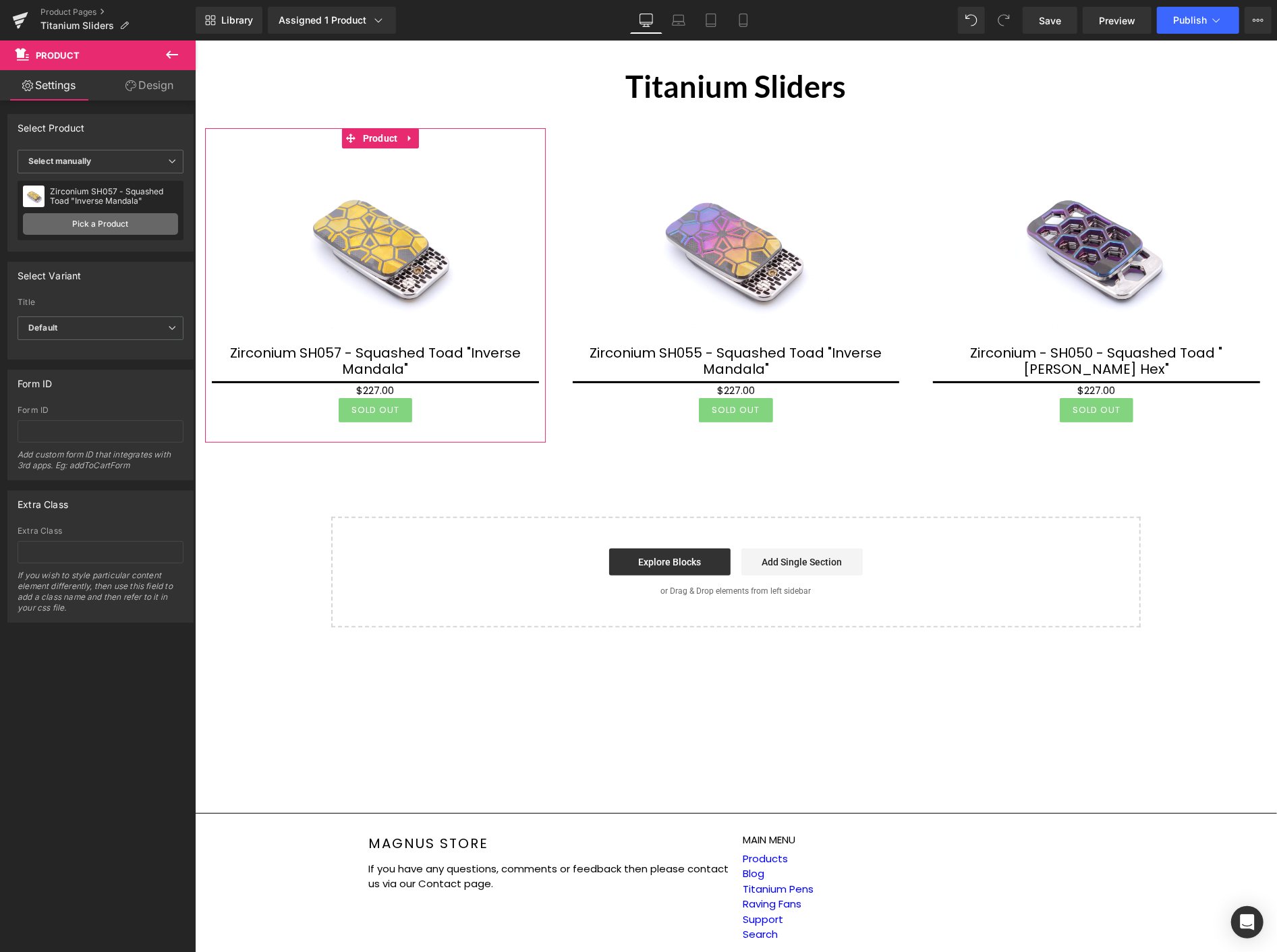
click at [105, 230] on link "Pick a Product" at bounding box center [100, 224] width 155 height 22
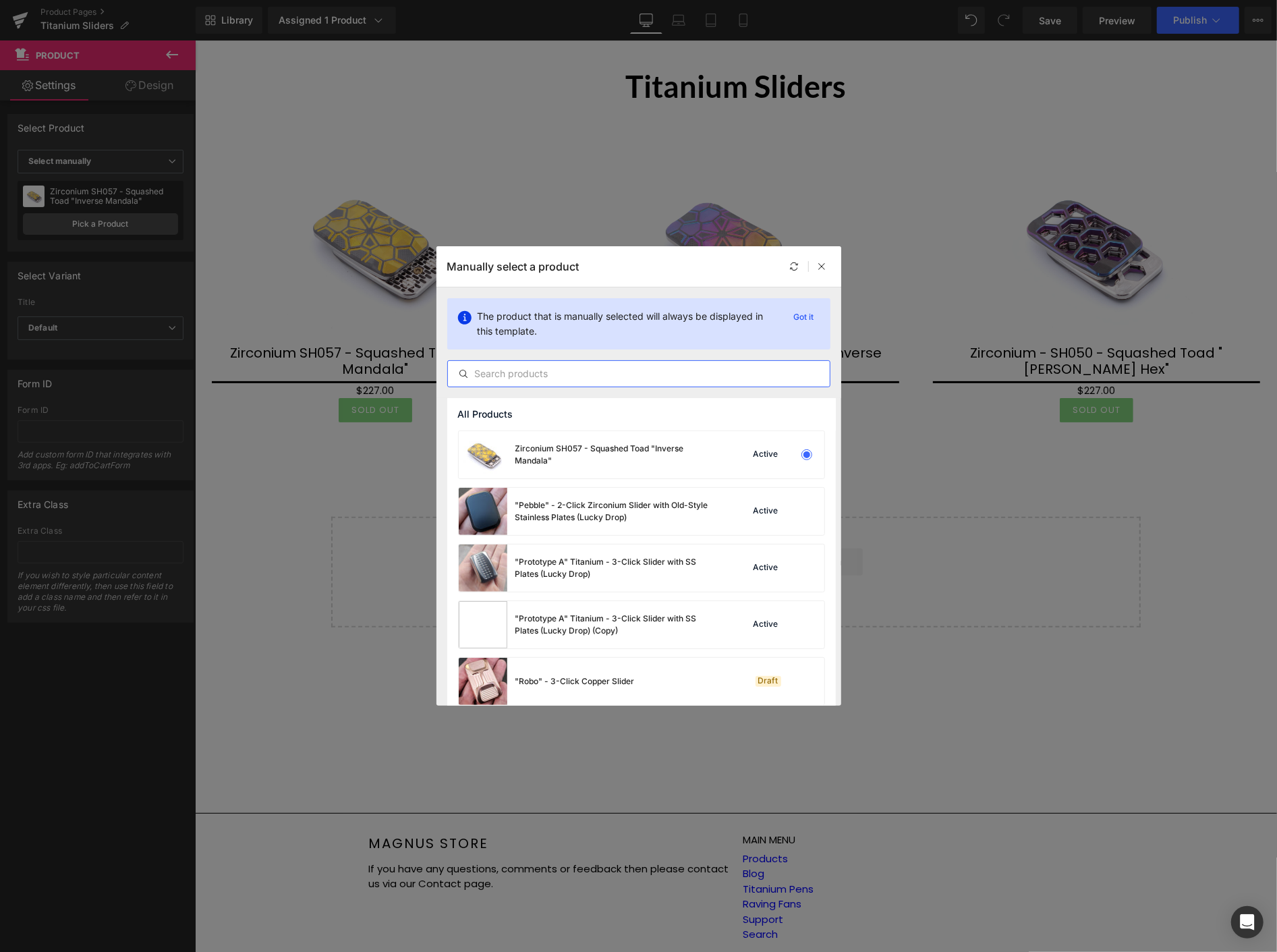
click at [591, 373] on input "text" at bounding box center [638, 374] width 382 height 17
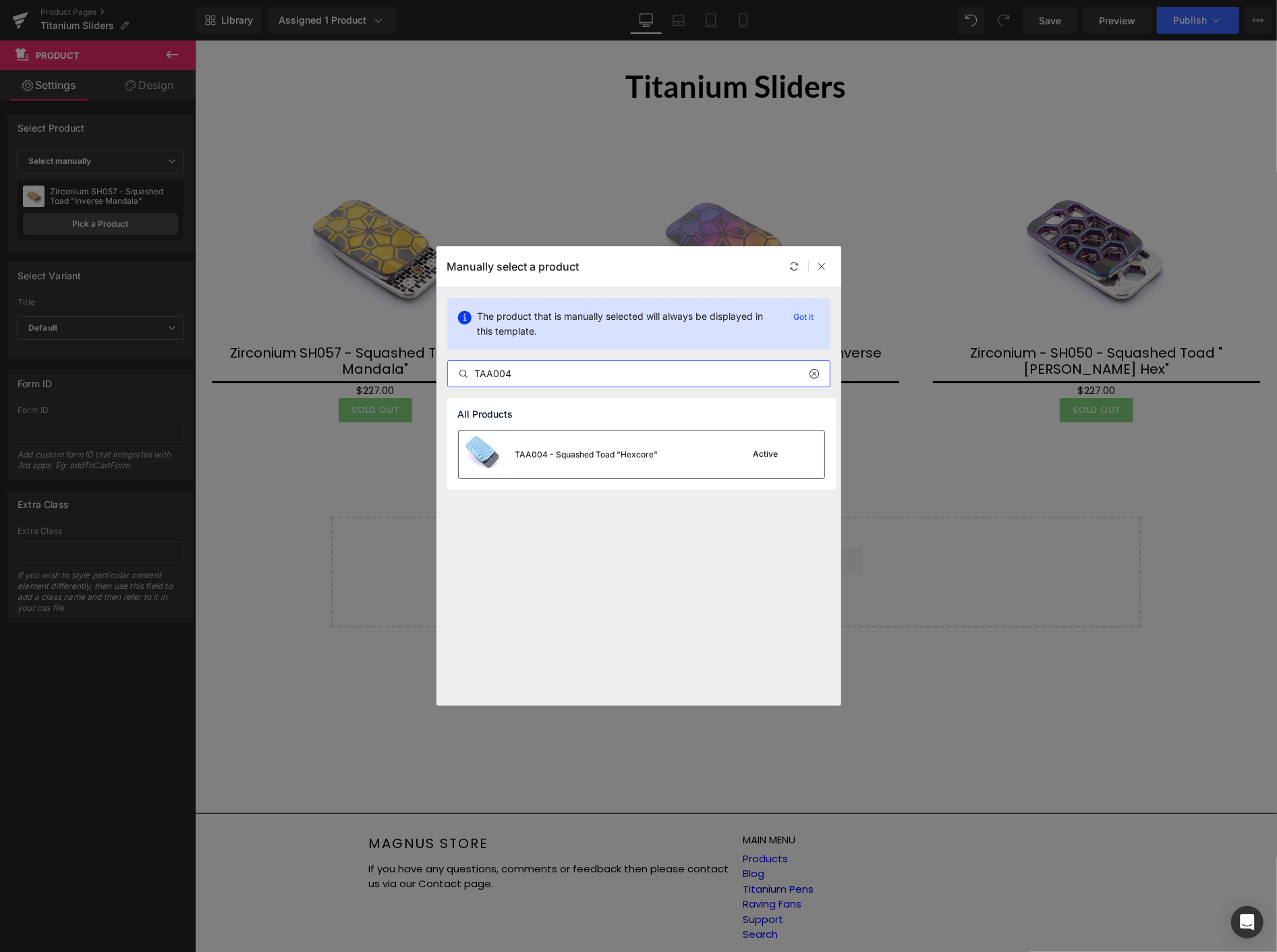
type input "TAA004"
click at [660, 453] on div "TAA004 - Squashed Toad "Hexcore" Active" at bounding box center [641, 454] width 366 height 47
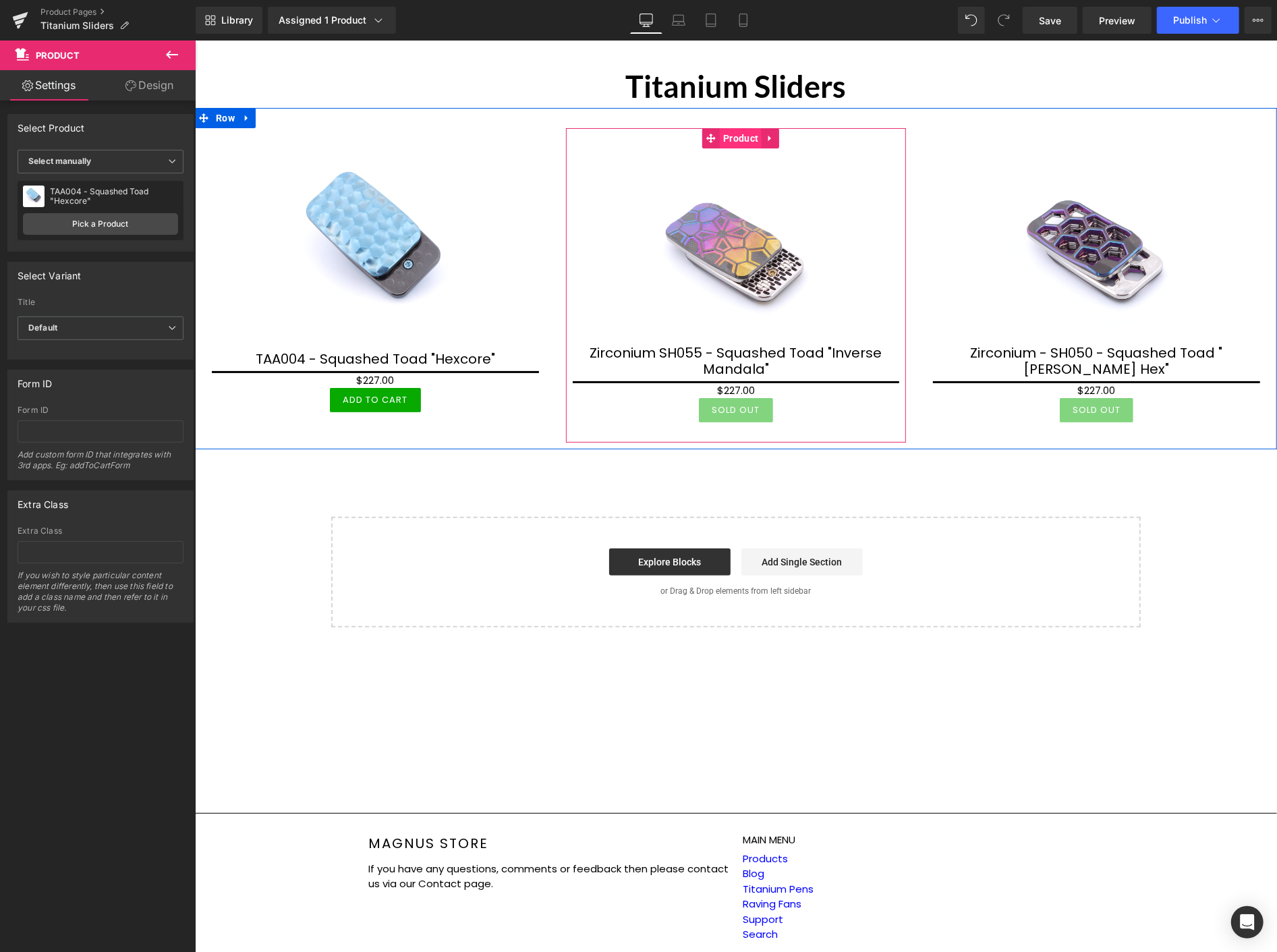
click at [733, 143] on span "Product" at bounding box center [740, 138] width 42 height 20
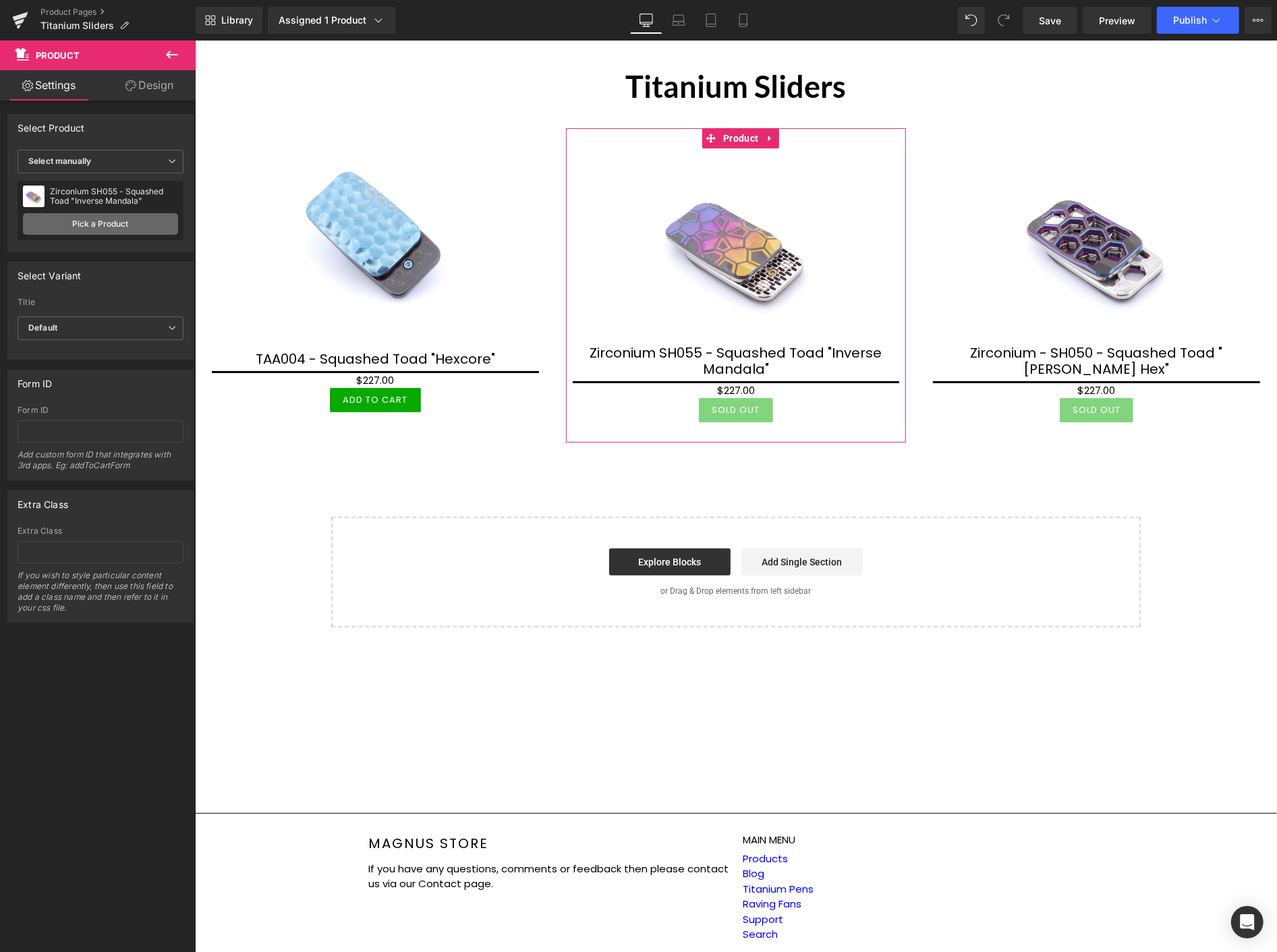
click at [112, 218] on link "Pick a Product" at bounding box center [100, 224] width 155 height 22
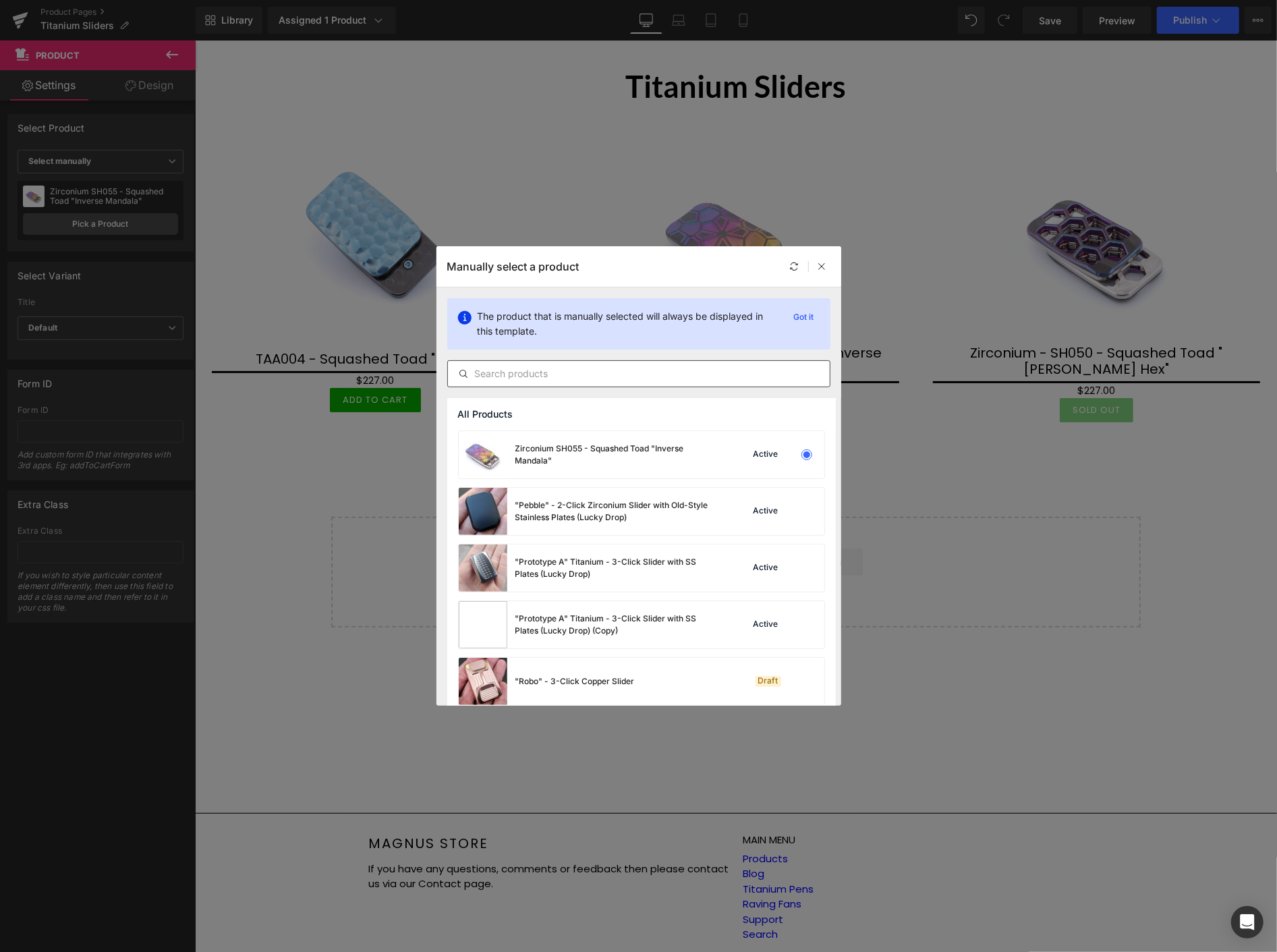
click at [525, 371] on input "text" at bounding box center [638, 374] width 382 height 17
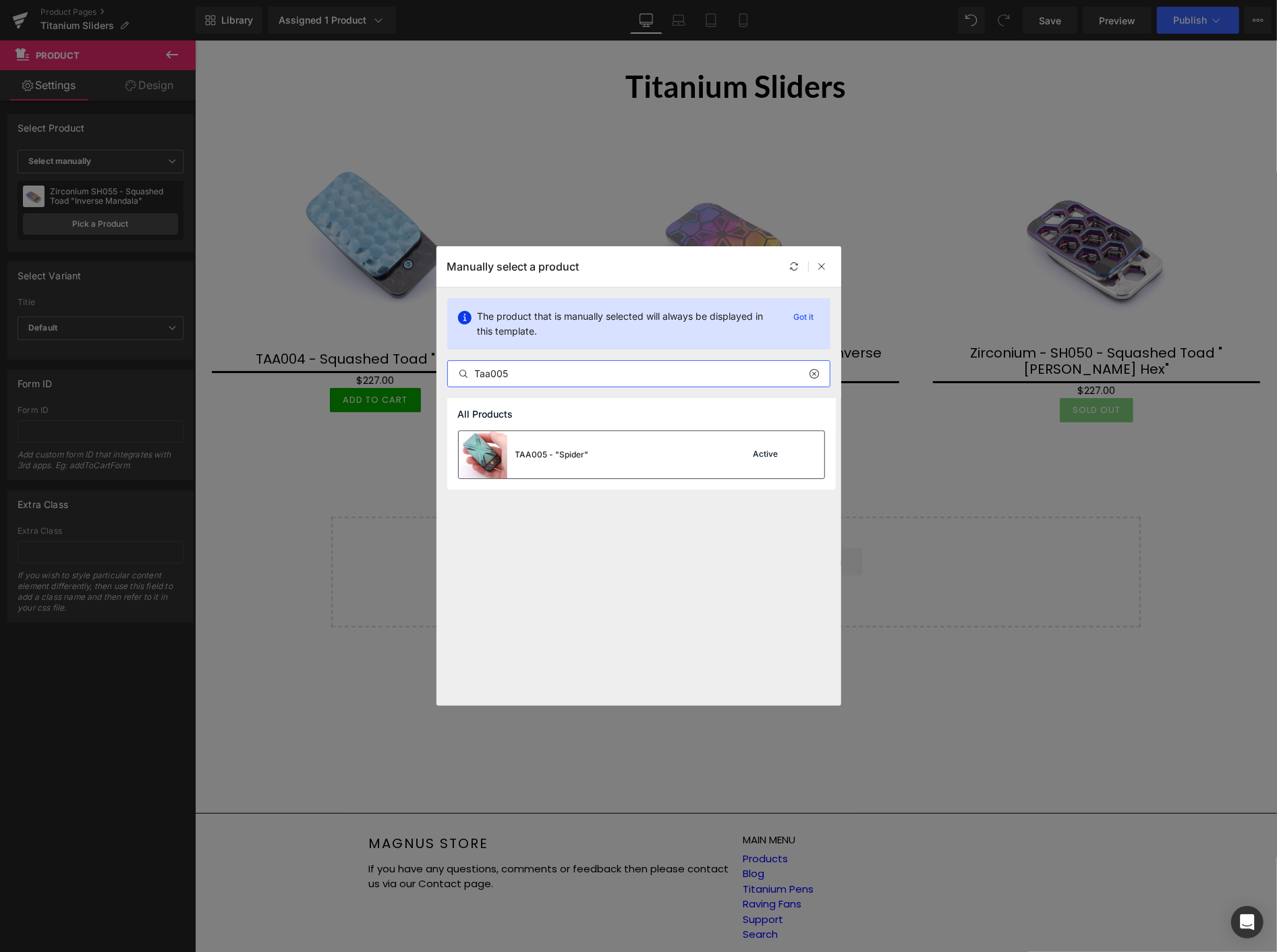
type input "Taa005"
click at [572, 455] on div "TAA005 - "Spider"" at bounding box center [552, 454] width 73 height 12
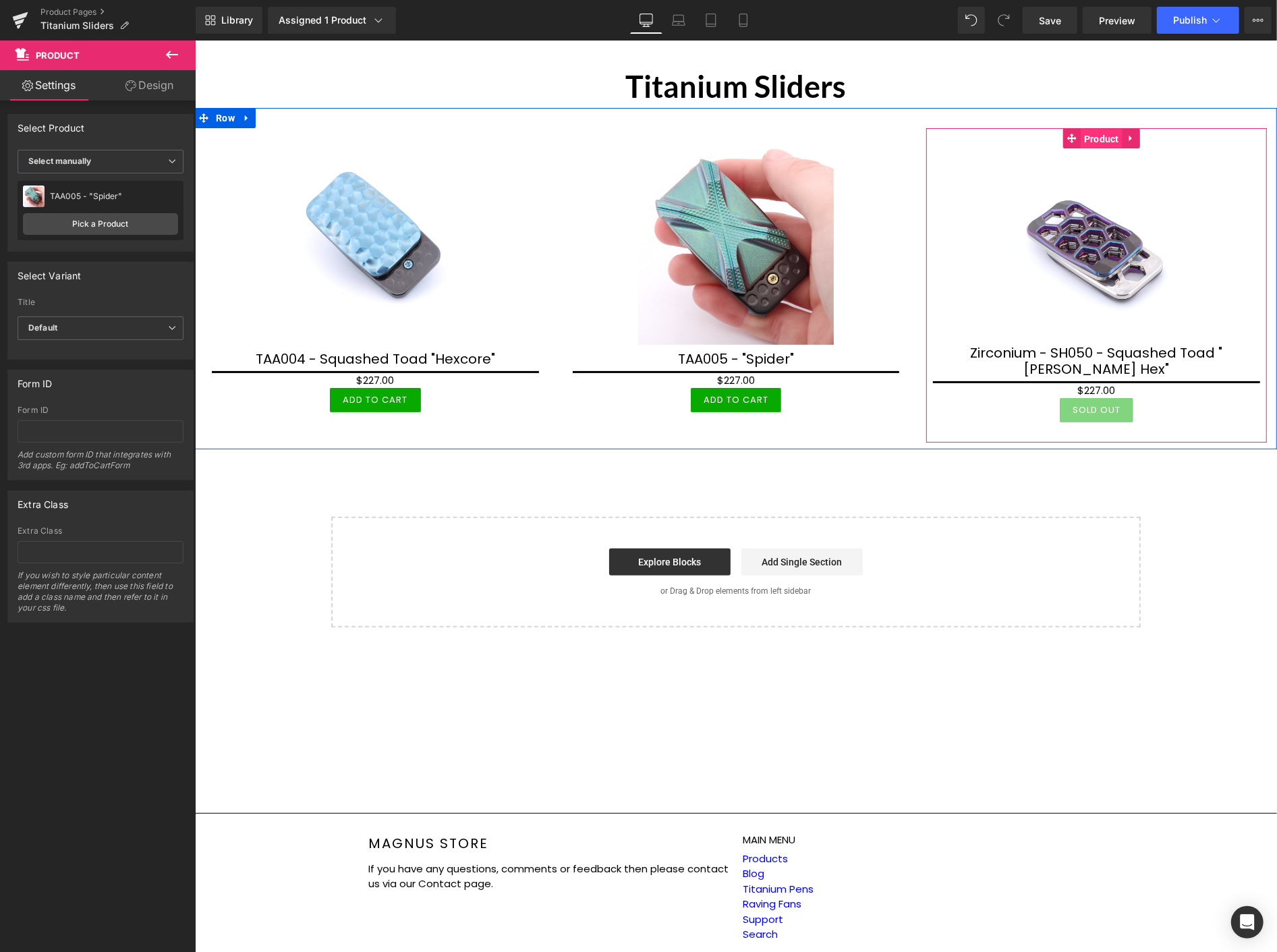
click at [1089, 137] on span "Product" at bounding box center [1102, 138] width 42 height 20
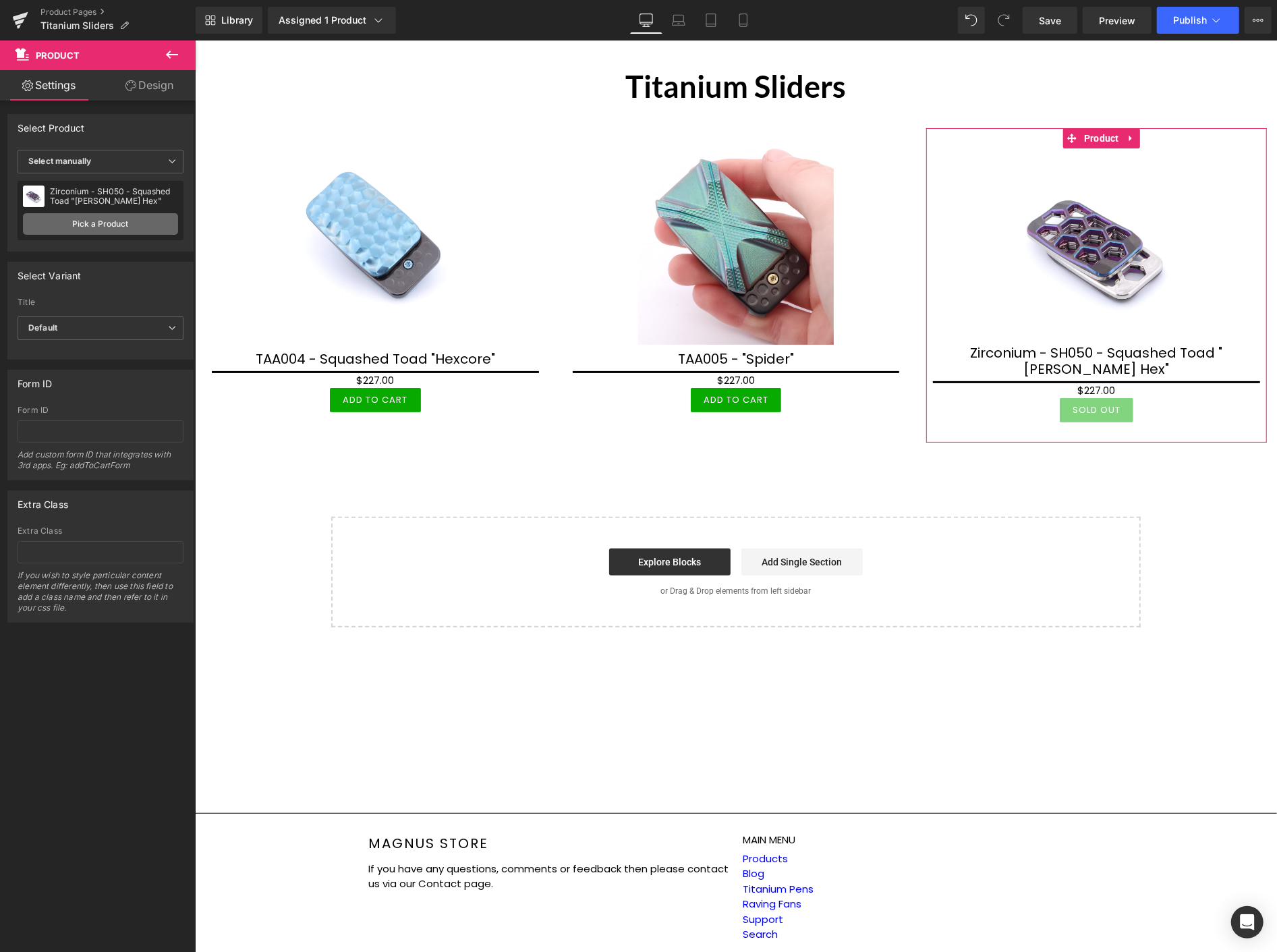
click at [110, 220] on link "Pick a Product" at bounding box center [100, 224] width 155 height 22
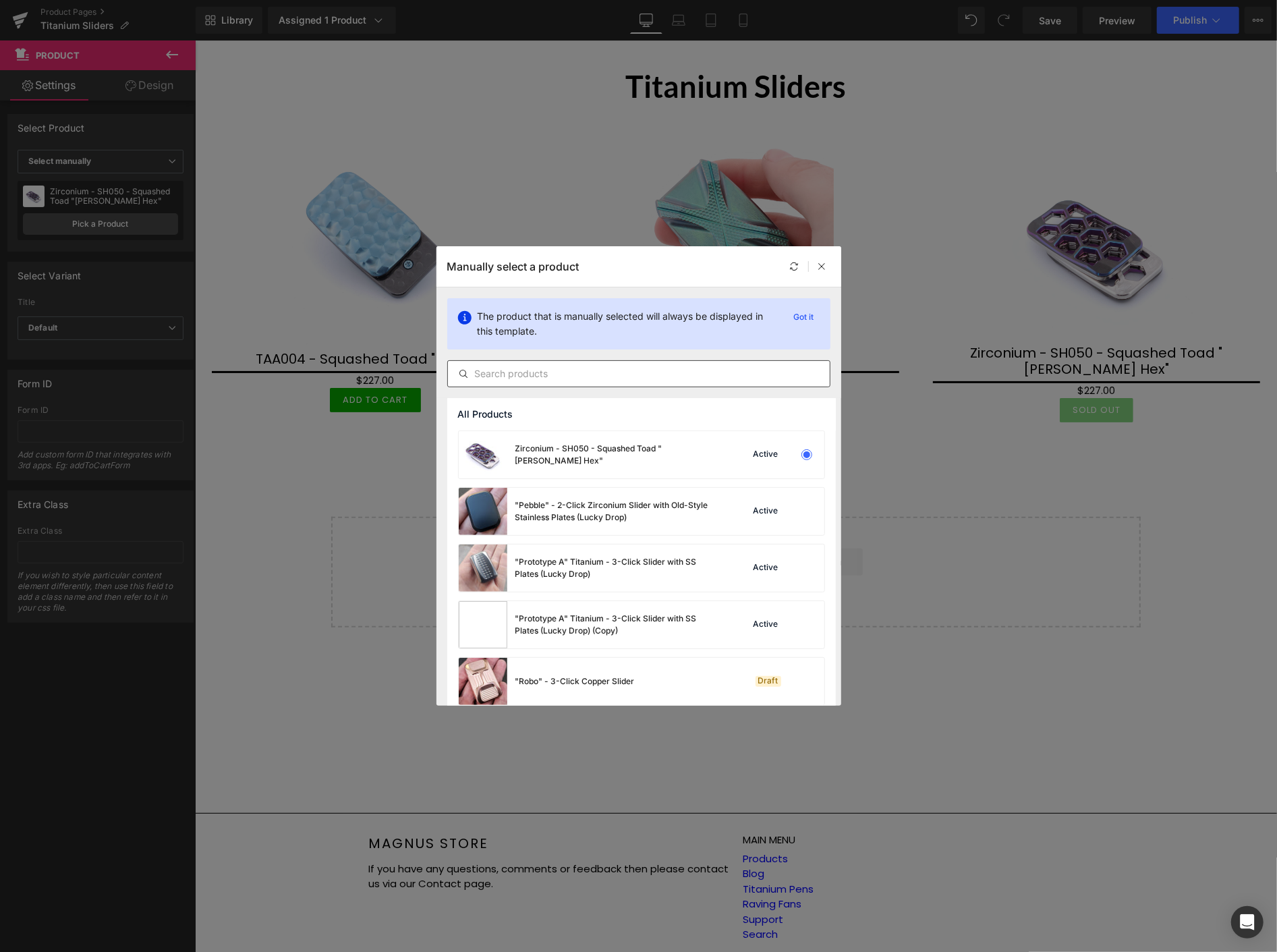
click at [494, 370] on input "text" at bounding box center [638, 374] width 382 height 17
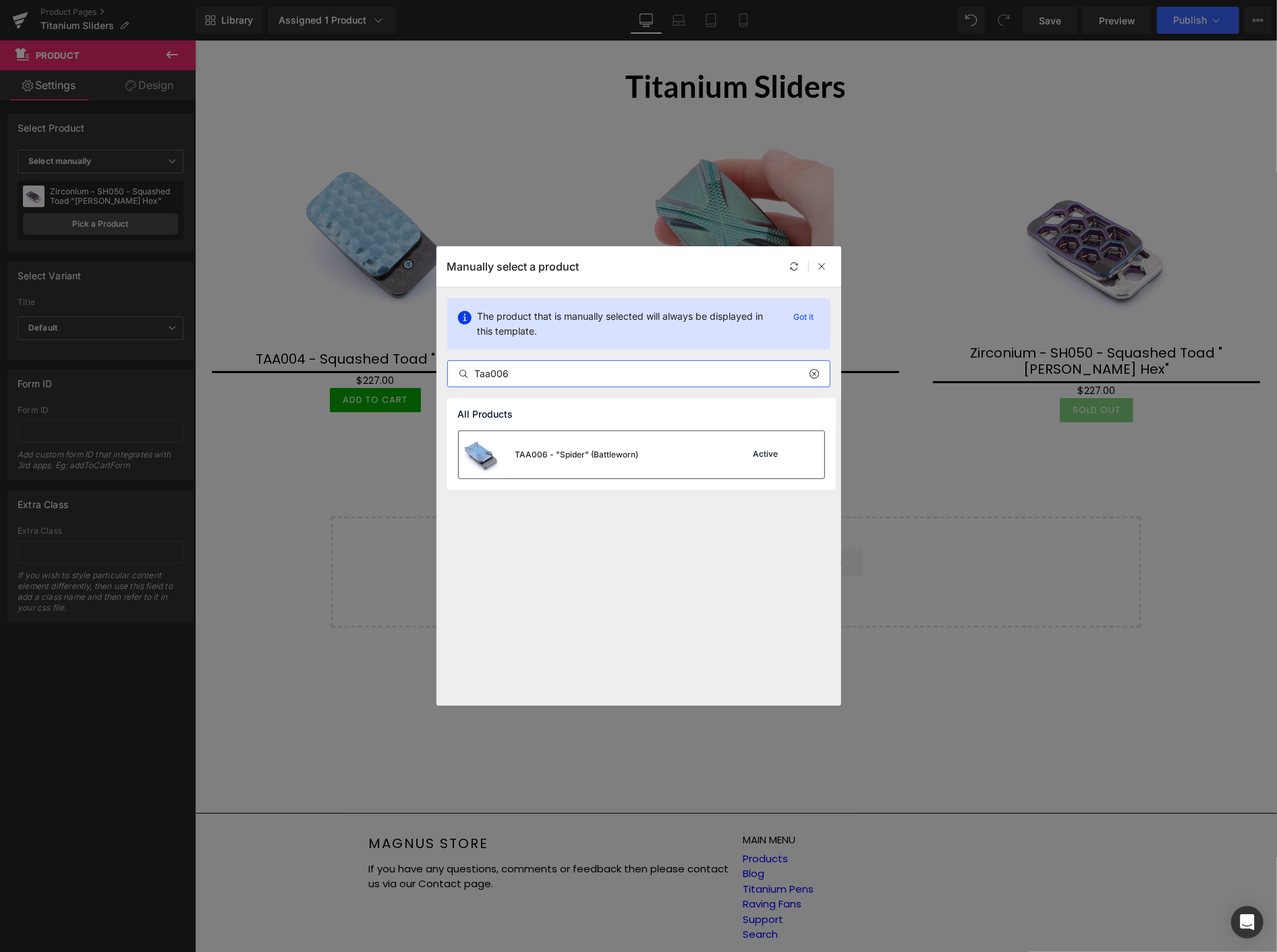
type input "Taa006"
click at [565, 450] on div "TAA006 - "Spider" (Battleworn)" at bounding box center [577, 454] width 124 height 12
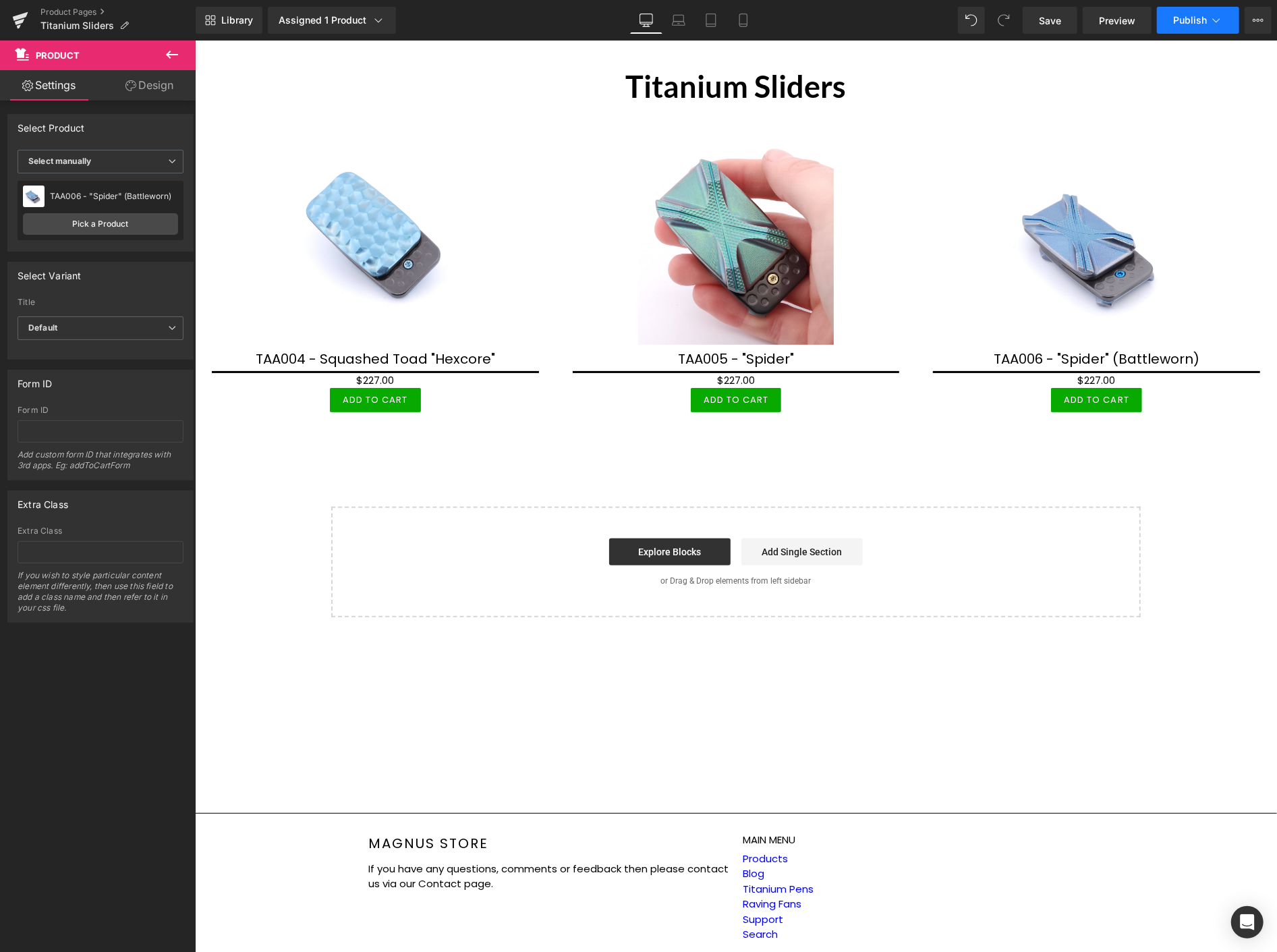
click at [1184, 20] on span "Publish" at bounding box center [1190, 20] width 34 height 11
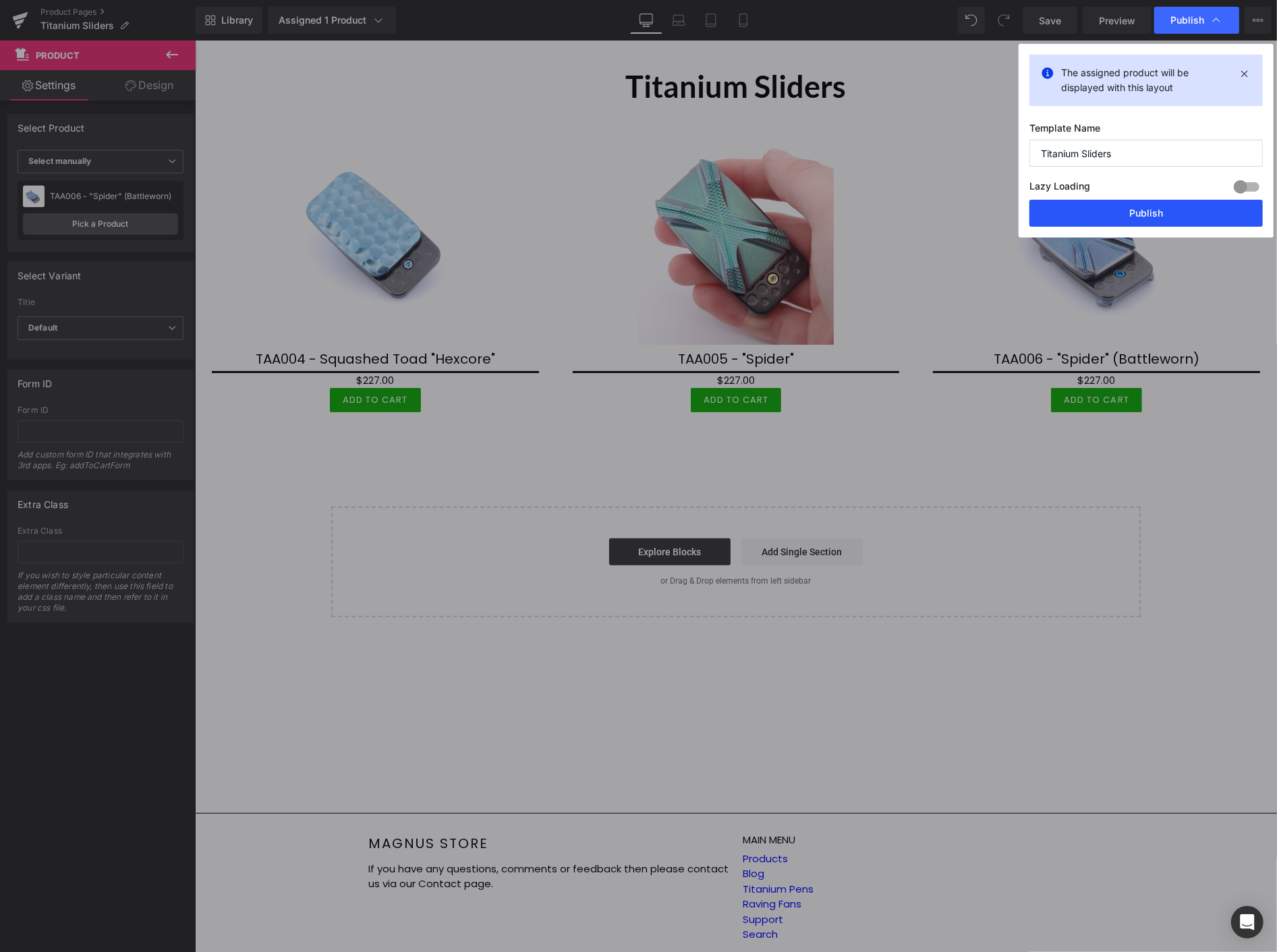
click at [1142, 206] on button "Publish" at bounding box center [1147, 213] width 234 height 27
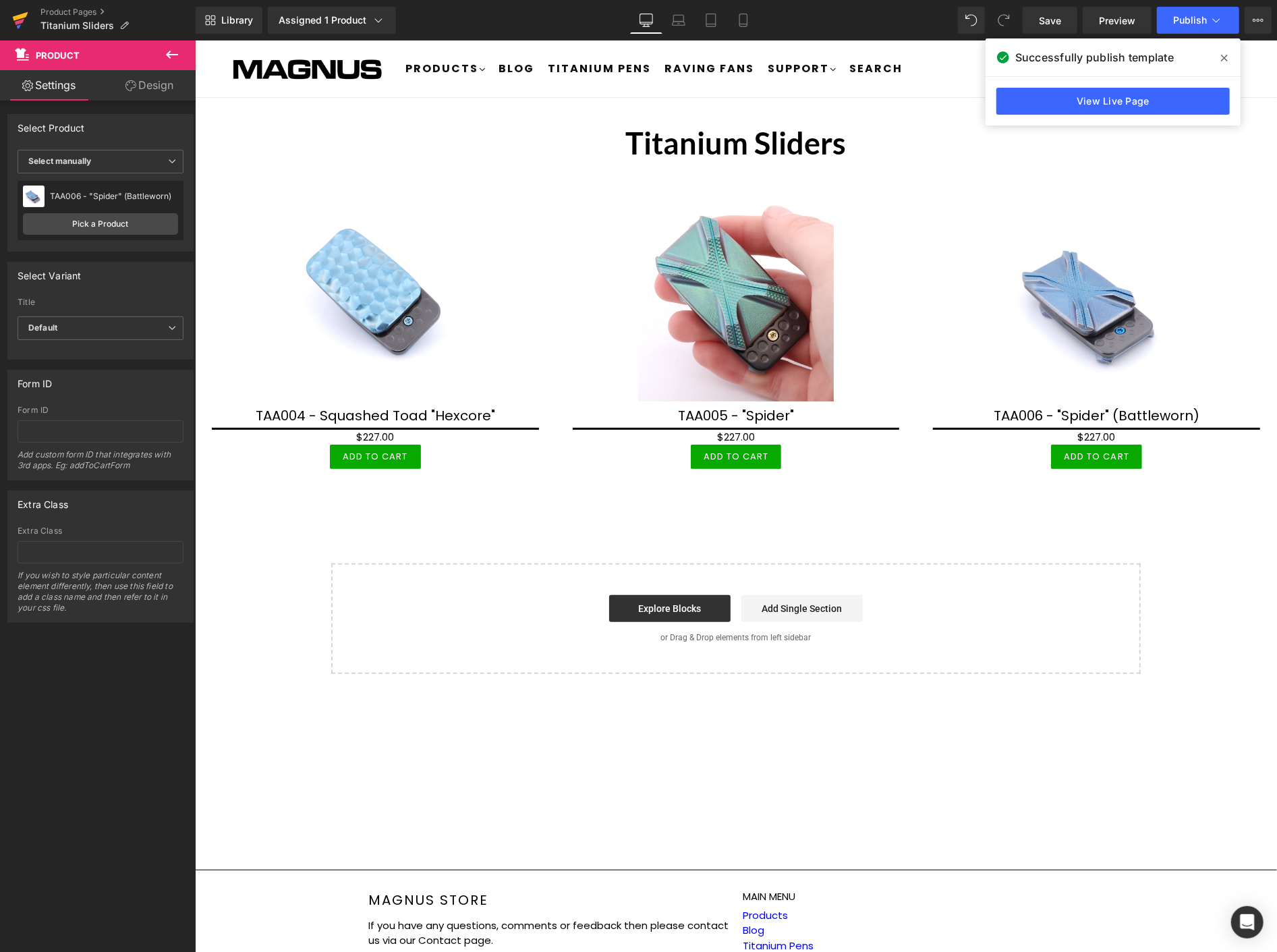
click at [20, 17] on icon at bounding box center [20, 17] width 16 height 9
